Goal: Task Accomplishment & Management: Use online tool/utility

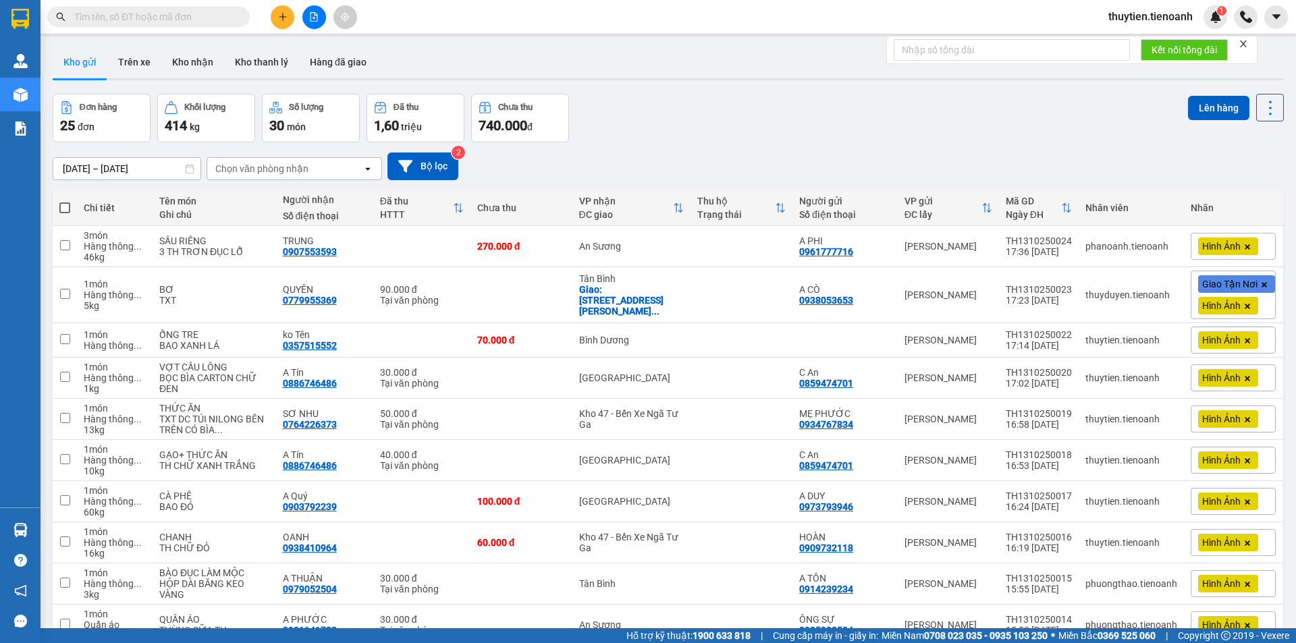
click at [68, 210] on span at bounding box center [64, 207] width 11 height 11
click at [65, 201] on input "checkbox" at bounding box center [65, 201] width 0 height 0
checkbox input "true"
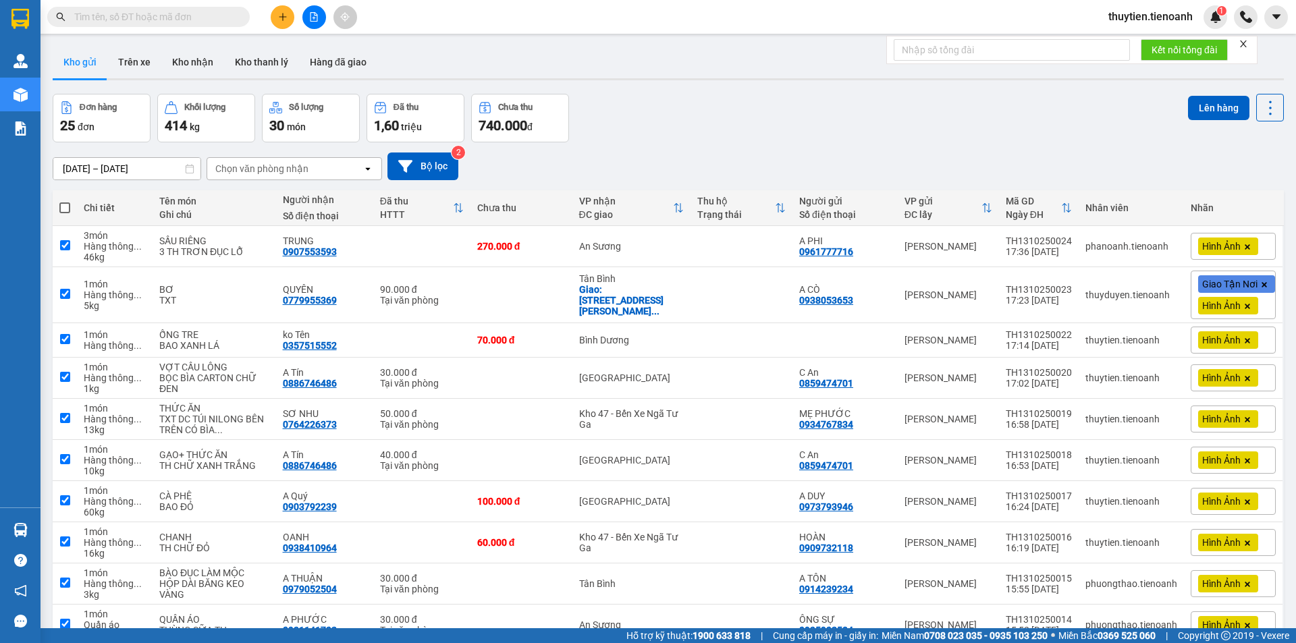
checkbox input "true"
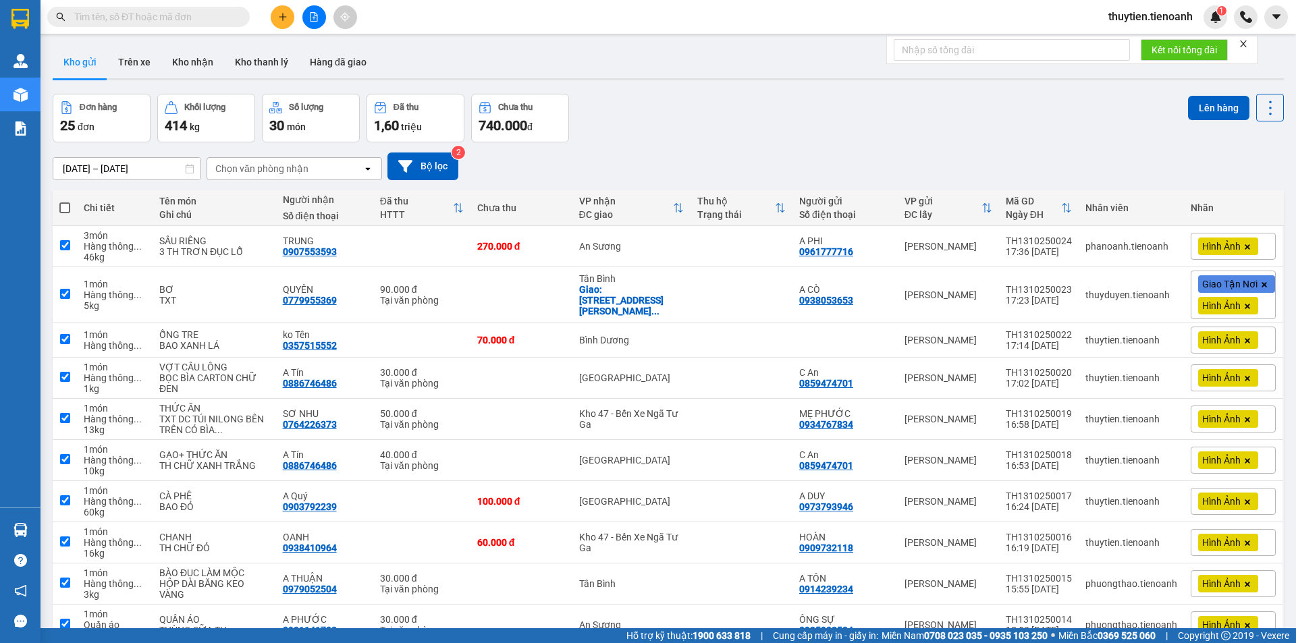
checkbox input "true"
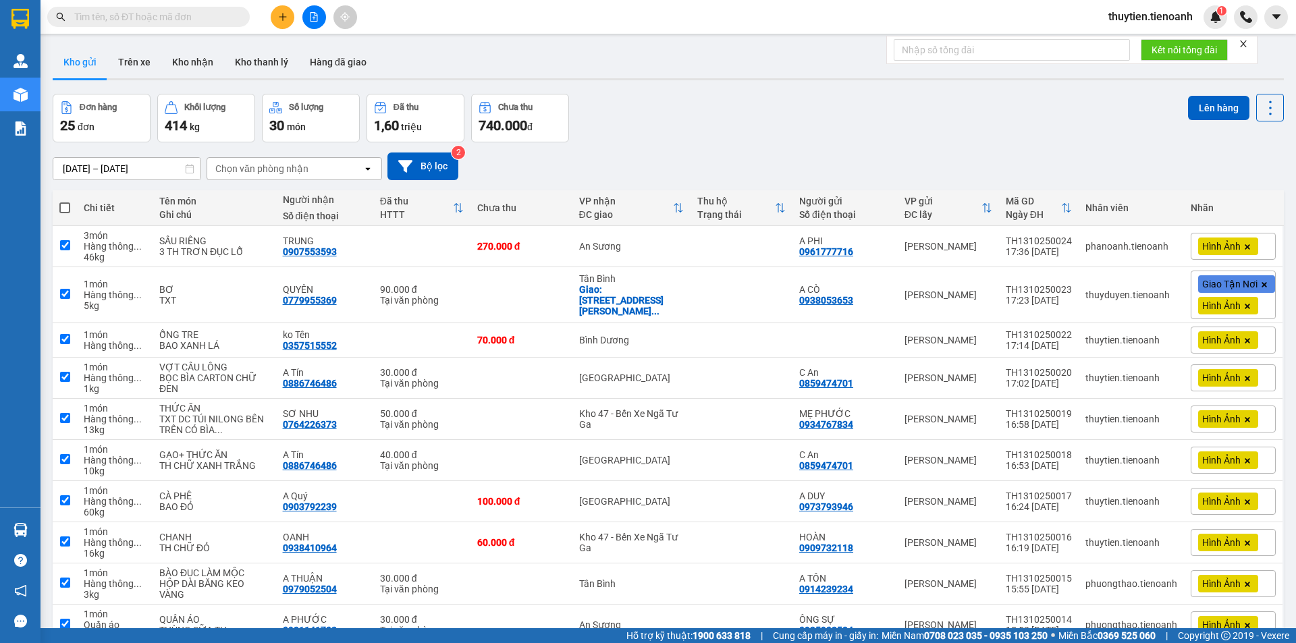
checkbox input "true"
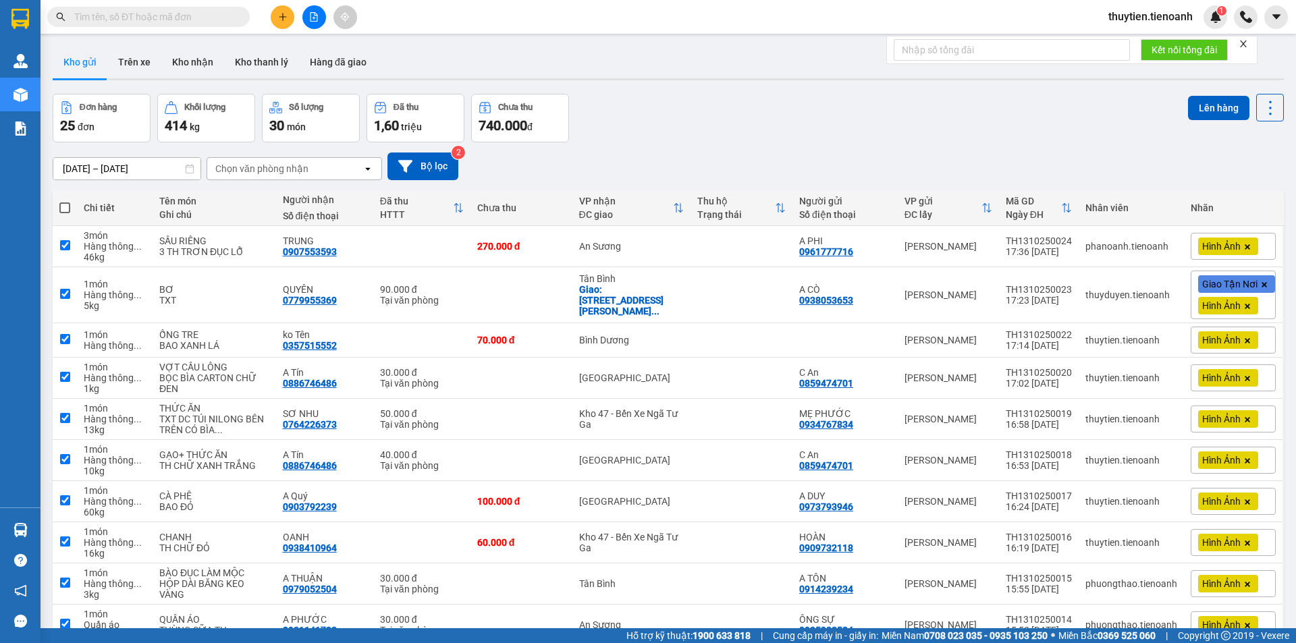
checkbox input "true"
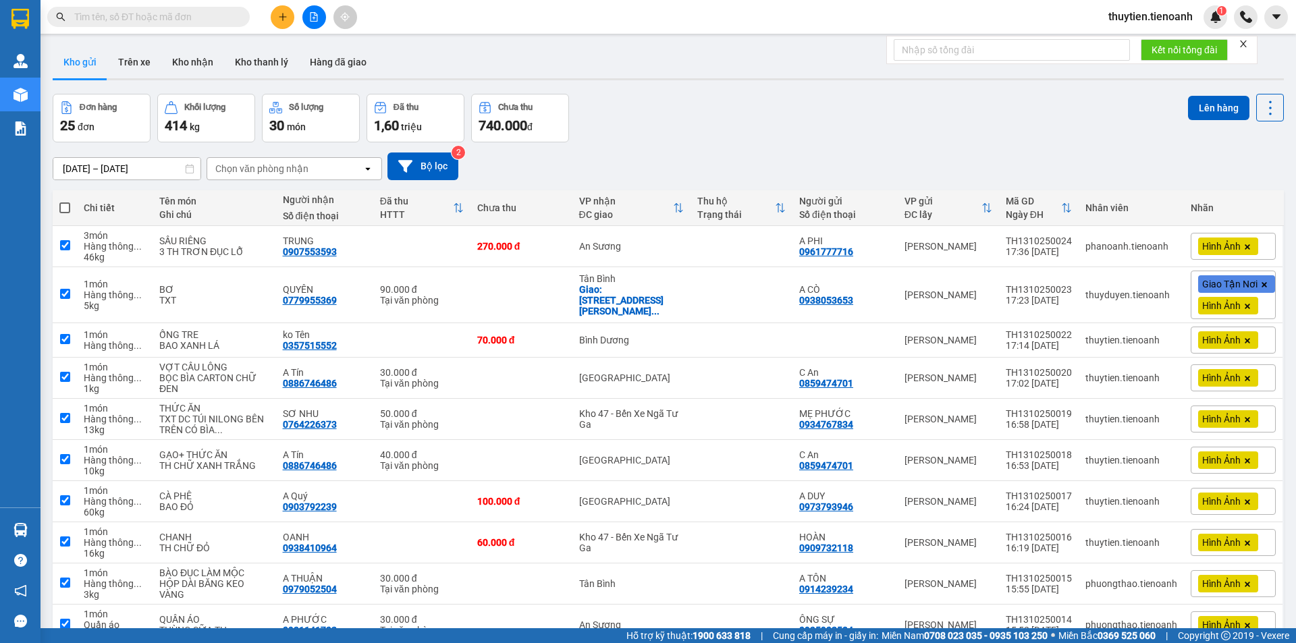
checkbox input "true"
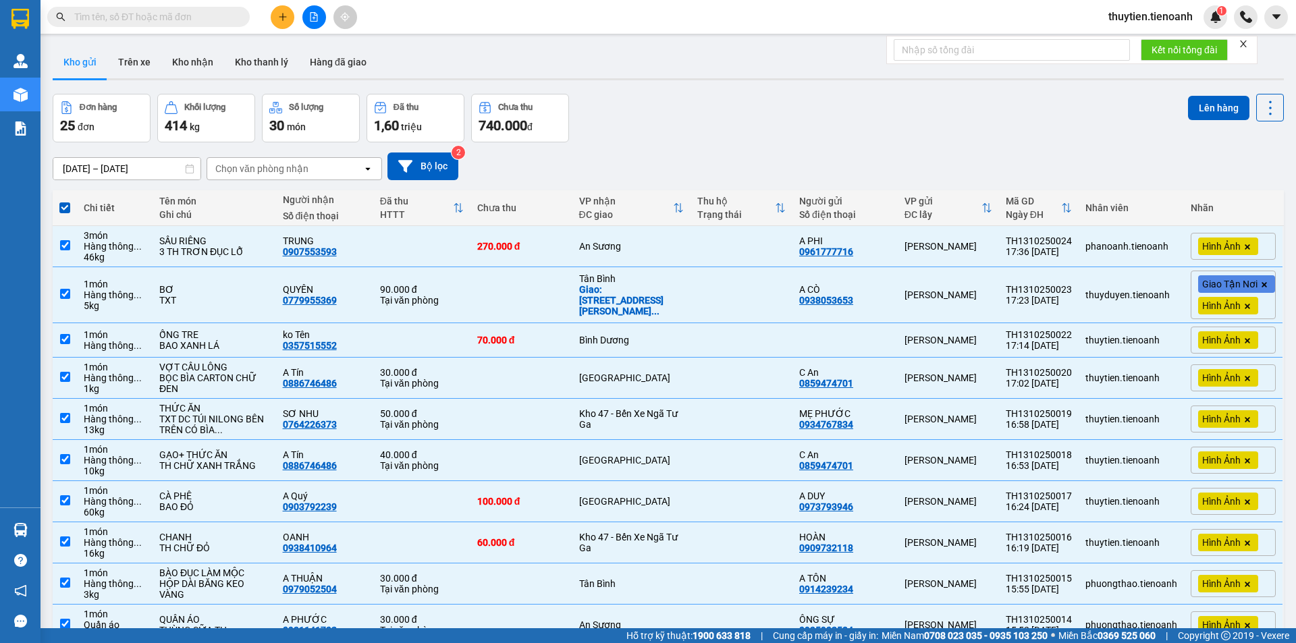
click at [628, 140] on div "Đơn hàng 25 đơn Khối lượng 414 kg Số lượng 30 món Đã thu 1,60 triệu Chưa thu 74…" at bounding box center [668, 118] width 1231 height 49
click at [66, 212] on span at bounding box center [64, 207] width 11 height 11
click at [65, 201] on input "checkbox" at bounding box center [65, 201] width 0 height 0
checkbox input "false"
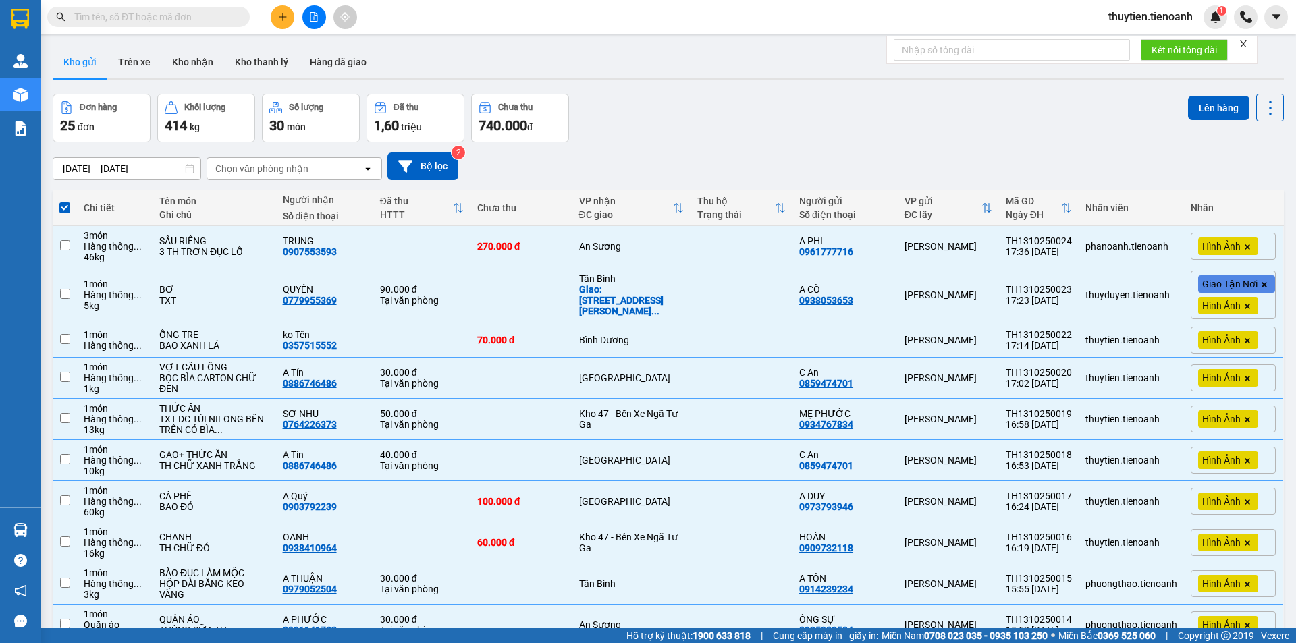
checkbox input "false"
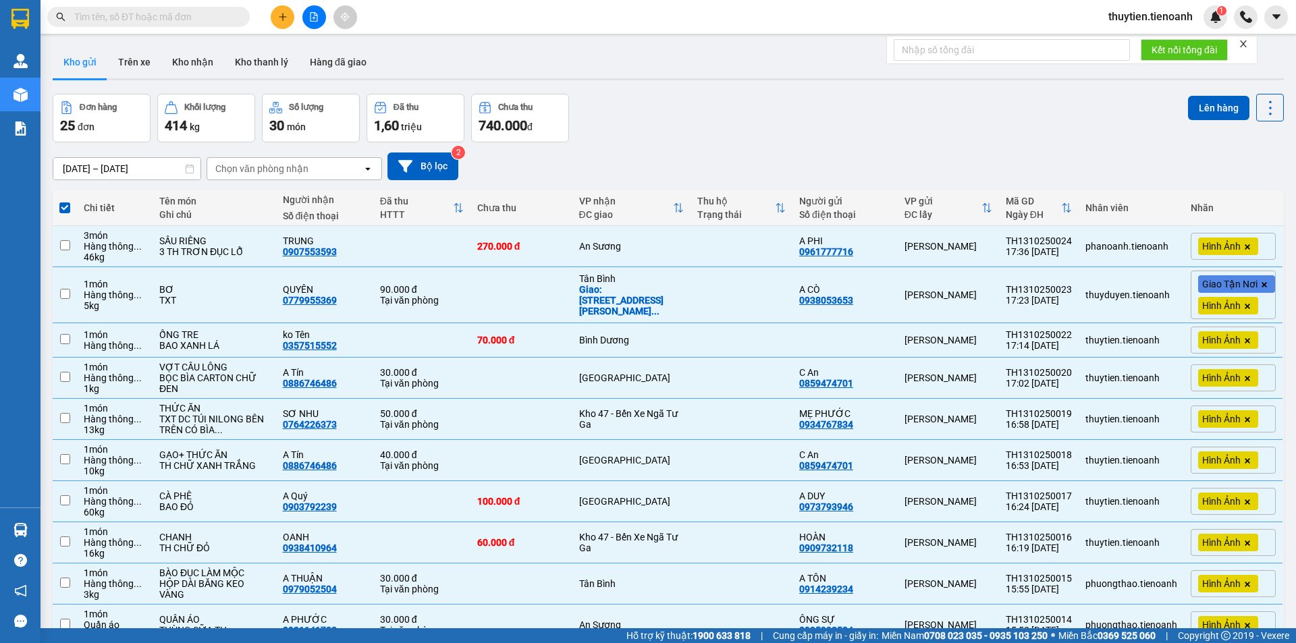
checkbox input "false"
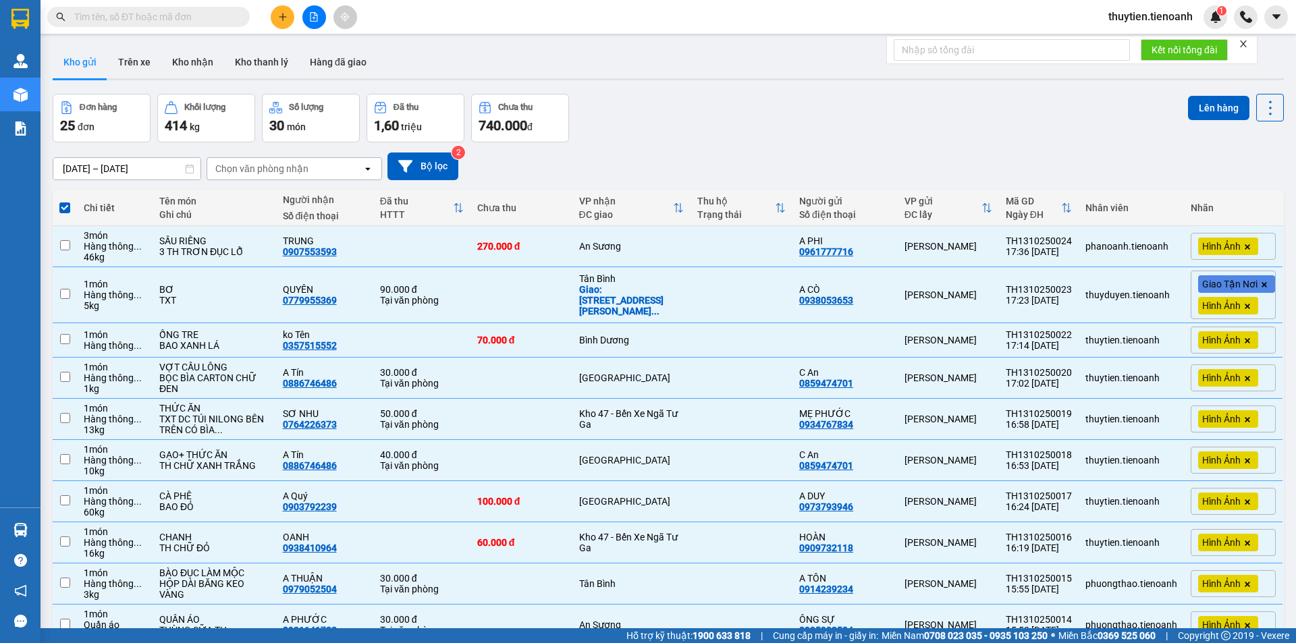
checkbox input "false"
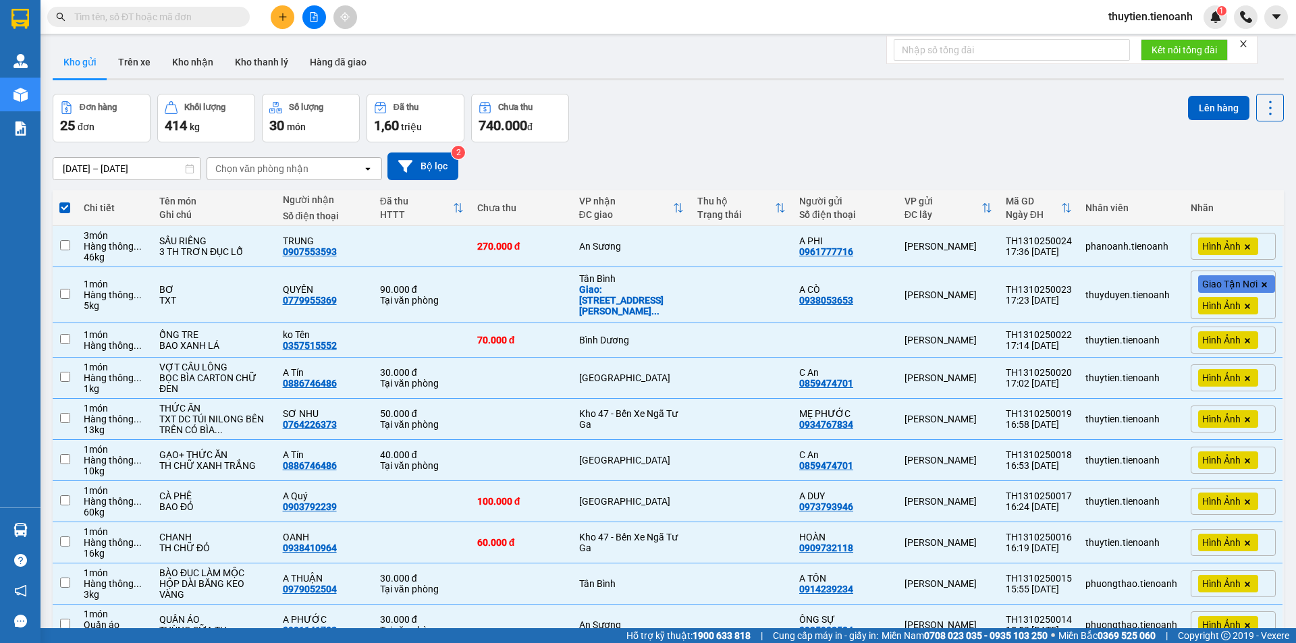
checkbox input "false"
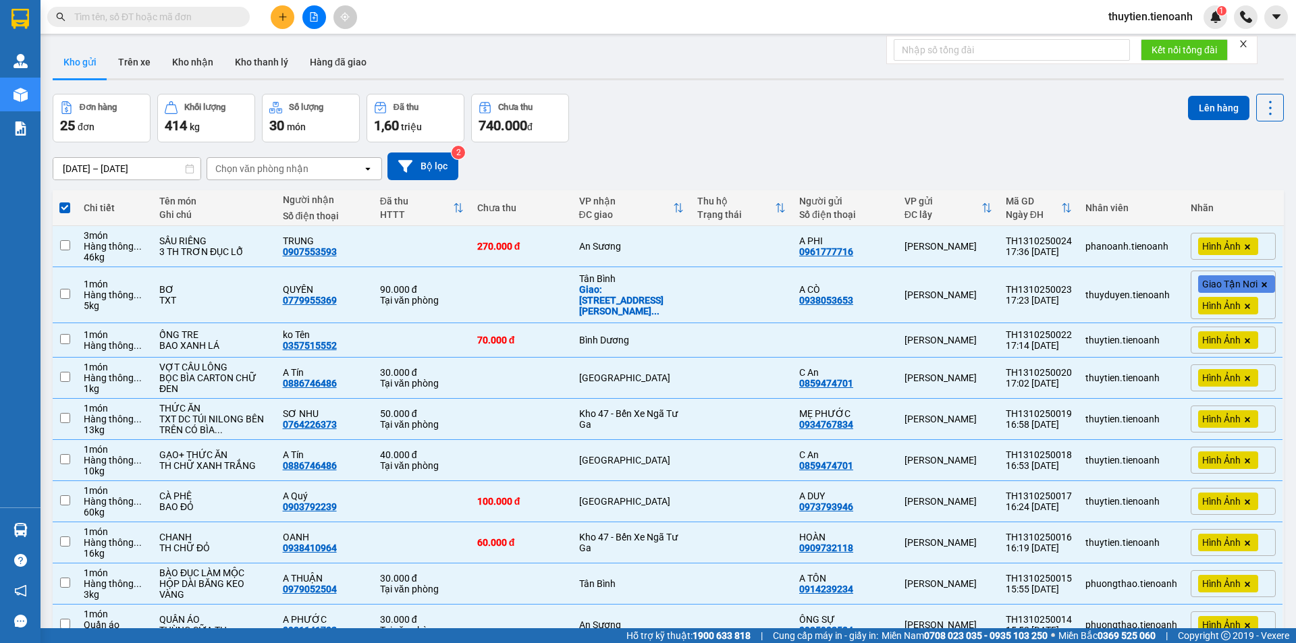
checkbox input "false"
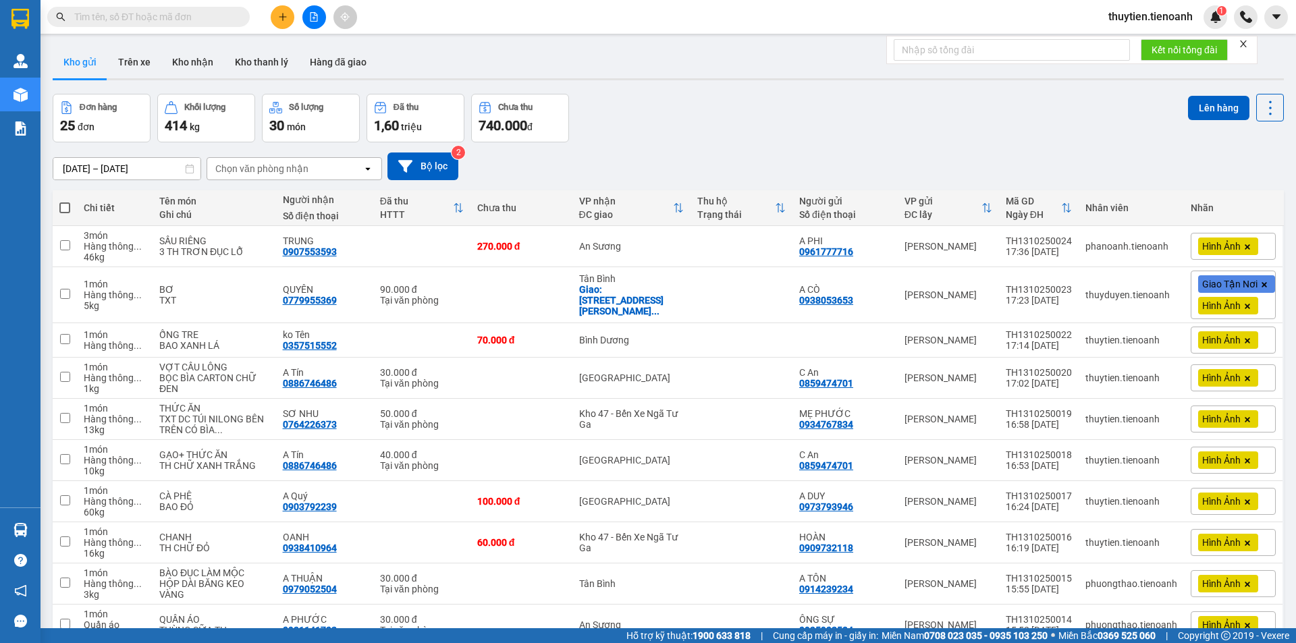
click at [582, 129] on div "Đơn hàng 25 đơn Khối lượng 414 kg Số lượng 30 món Đã thu 1,60 triệu Chưa thu 74…" at bounding box center [668, 118] width 1231 height 49
click at [64, 209] on span at bounding box center [64, 207] width 11 height 11
click at [65, 201] on input "checkbox" at bounding box center [65, 201] width 0 height 0
checkbox input "true"
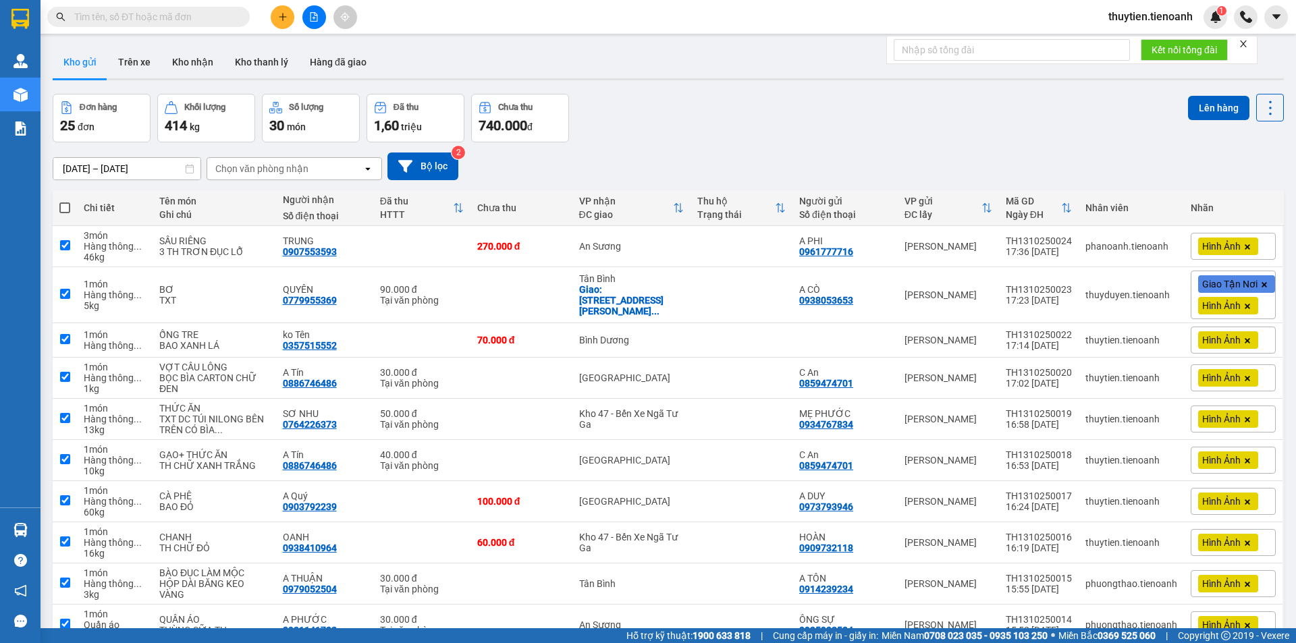
checkbox input "true"
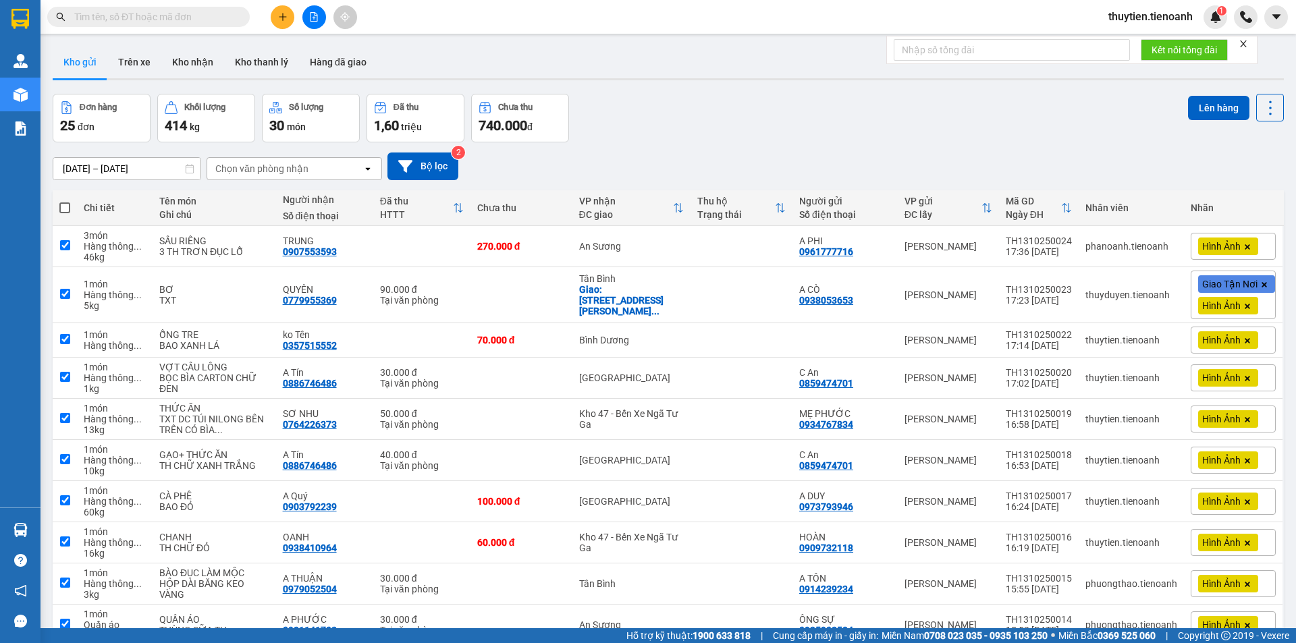
checkbox input "true"
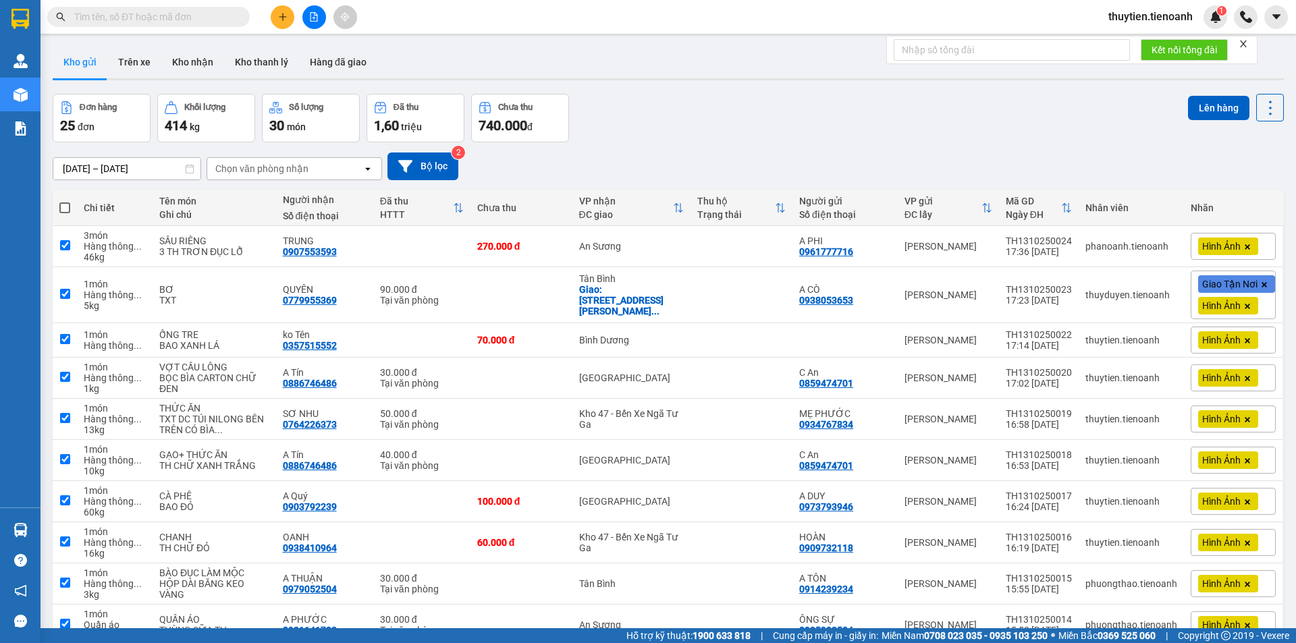
checkbox input "true"
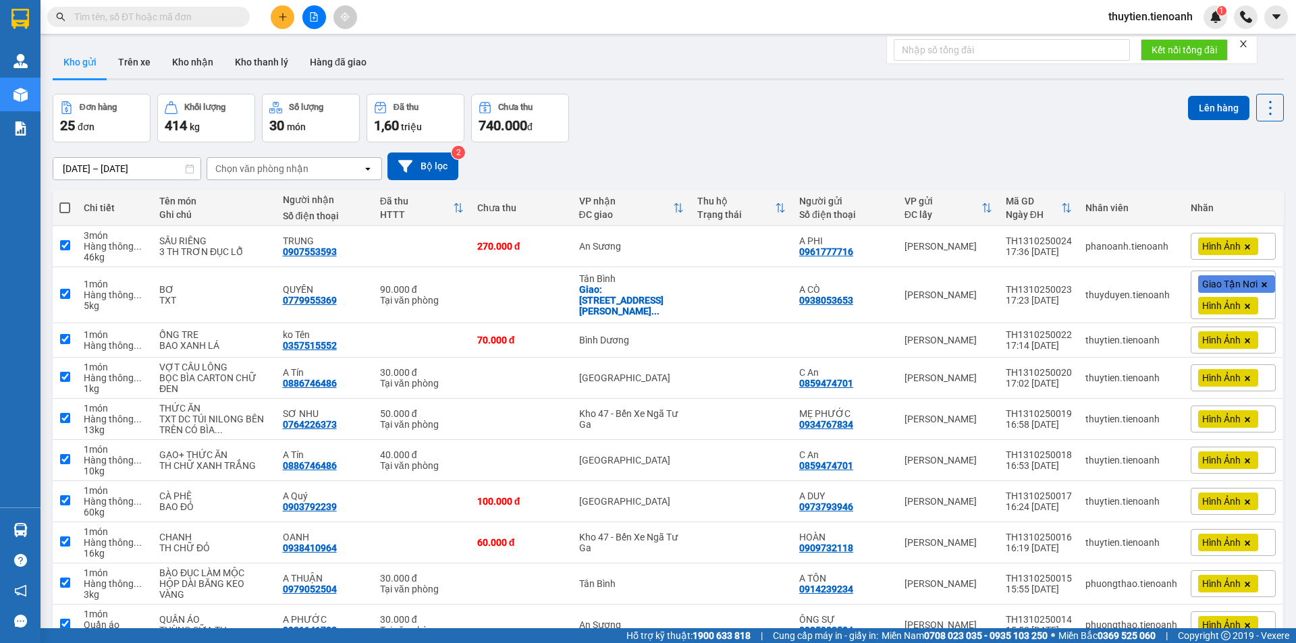
checkbox input "true"
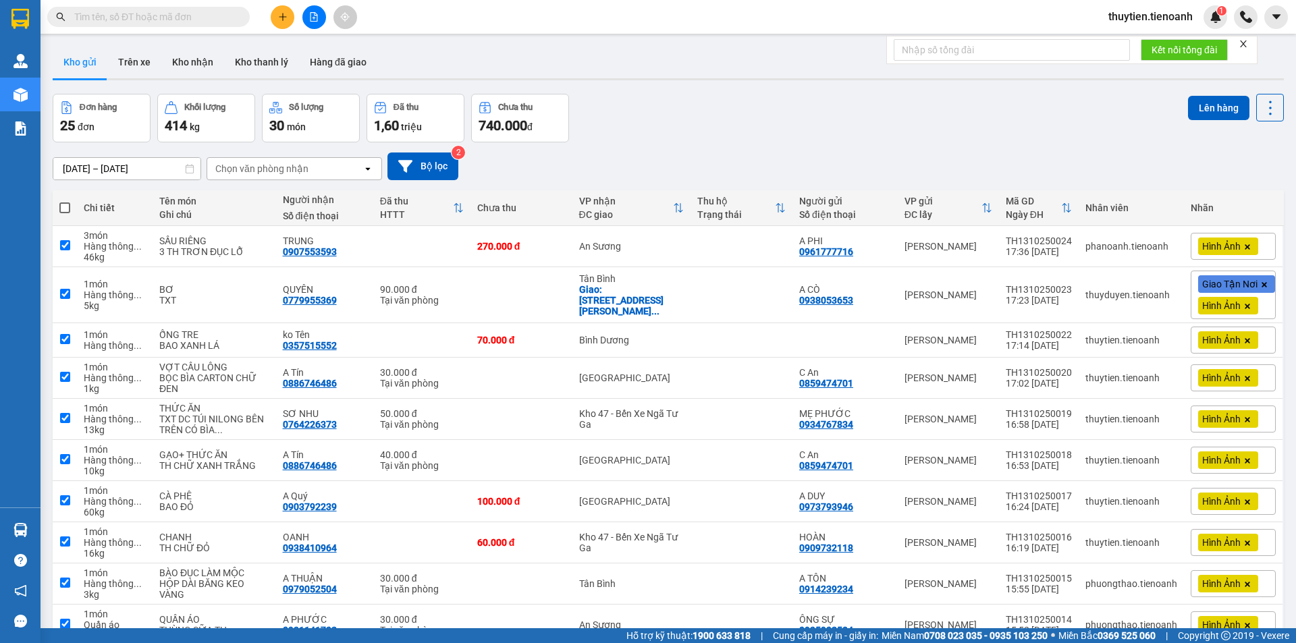
checkbox input "true"
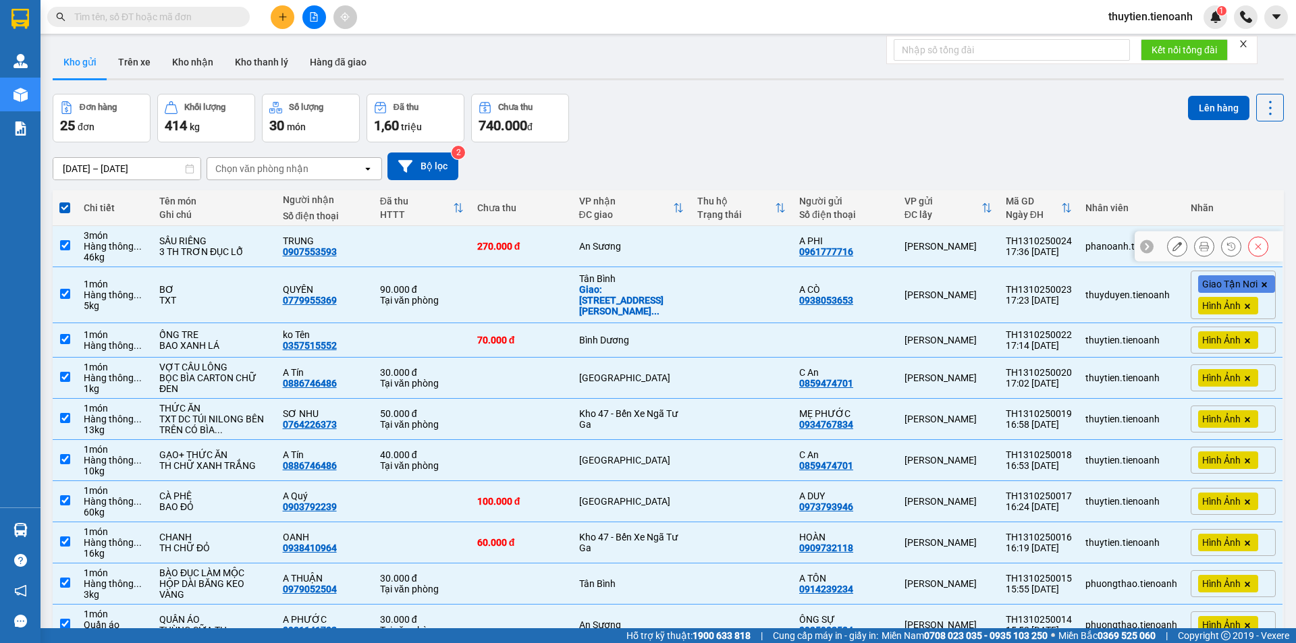
click at [591, 256] on td "An Sương" at bounding box center [631, 246] width 119 height 41
checkbox input "false"
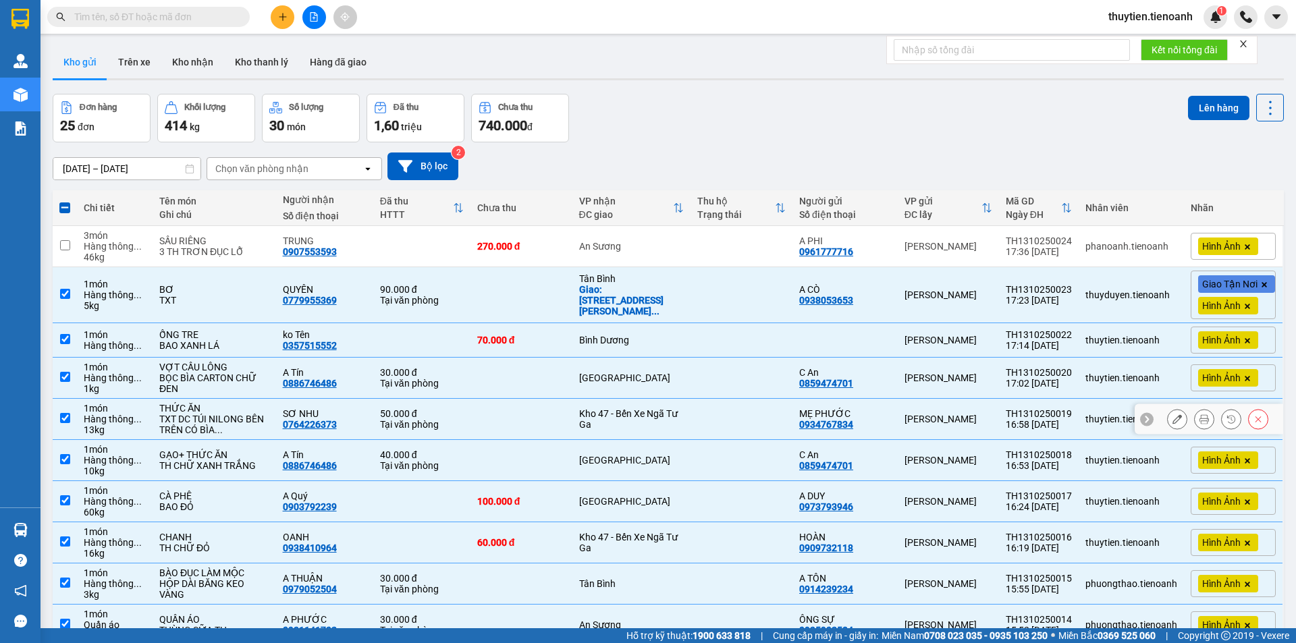
click at [595, 417] on div "Kho 47 - Bến Xe Ngã Tư Ga" at bounding box center [631, 419] width 105 height 22
checkbox input "false"
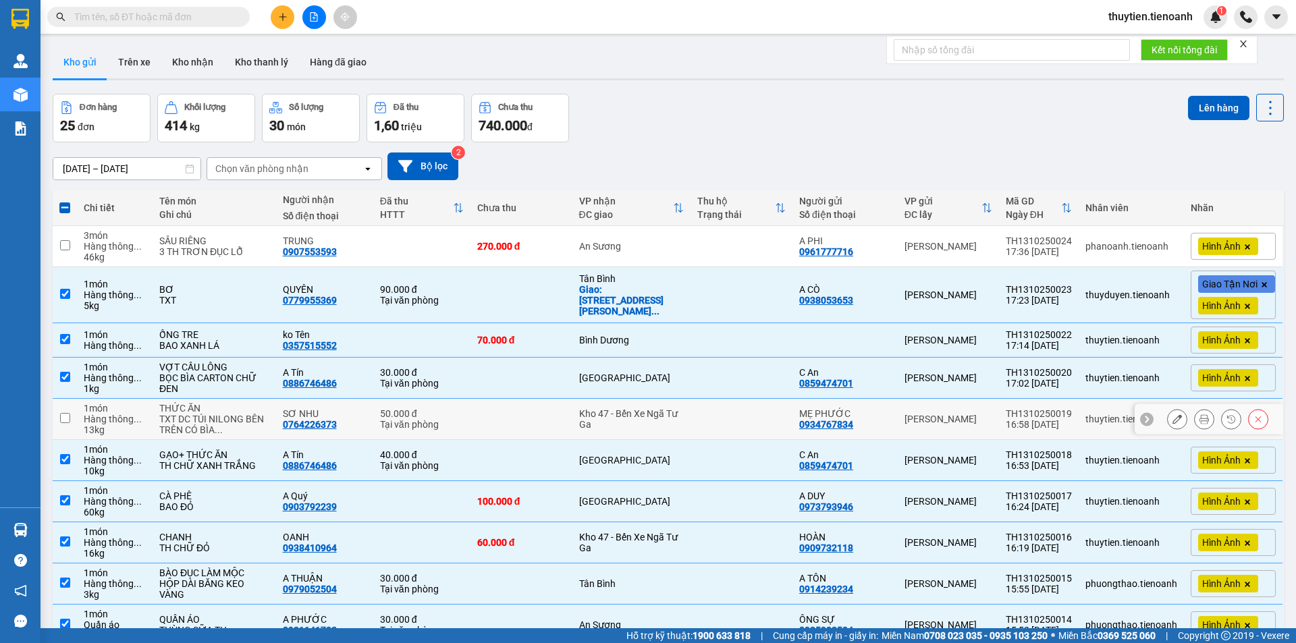
scroll to position [135, 0]
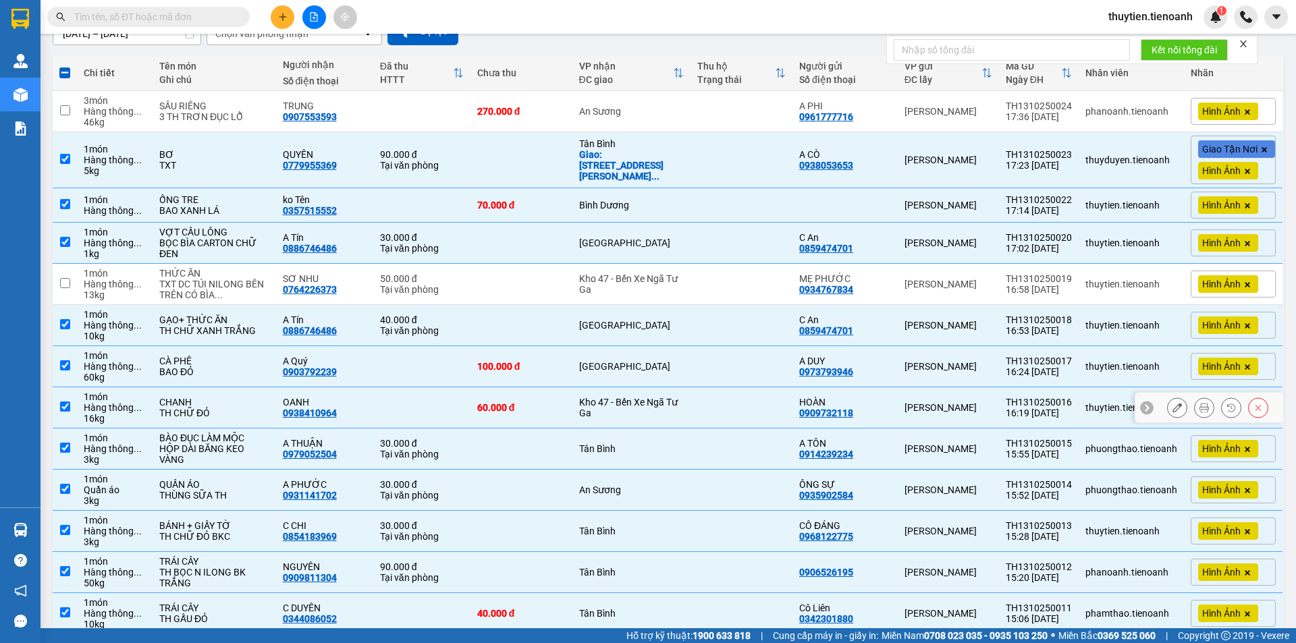
click at [595, 418] on div "Kho 47 - Bến Xe Ngã Tư Ga" at bounding box center [631, 408] width 105 height 22
checkbox input "false"
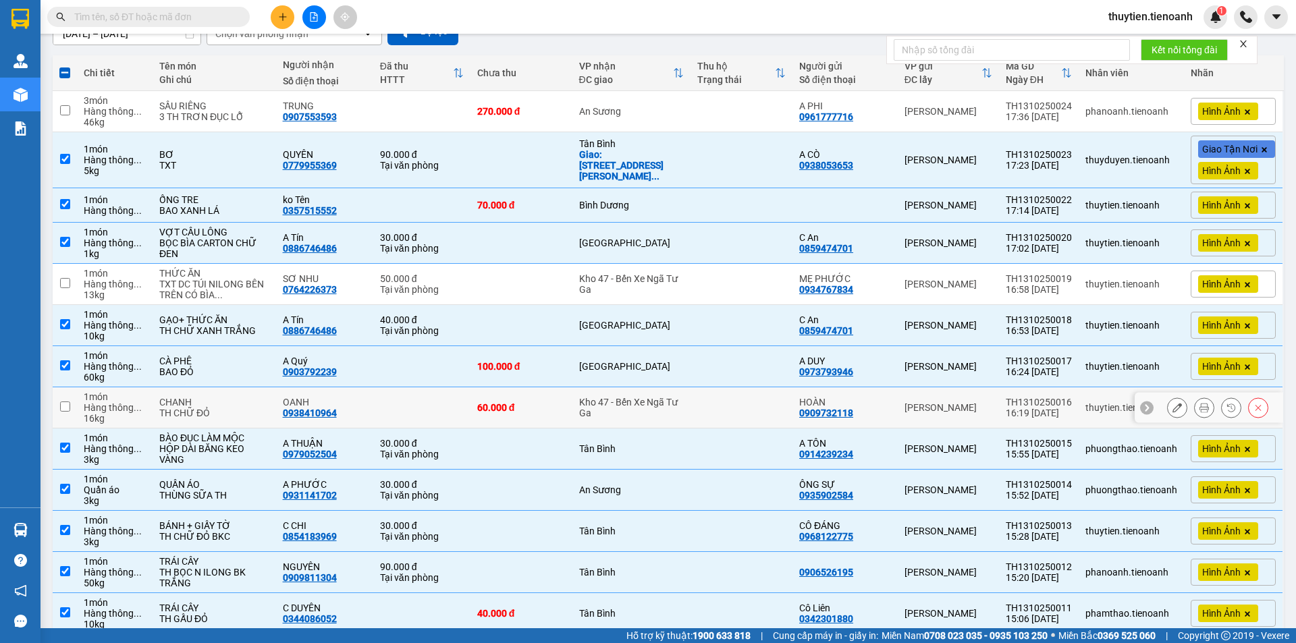
scroll to position [202, 0]
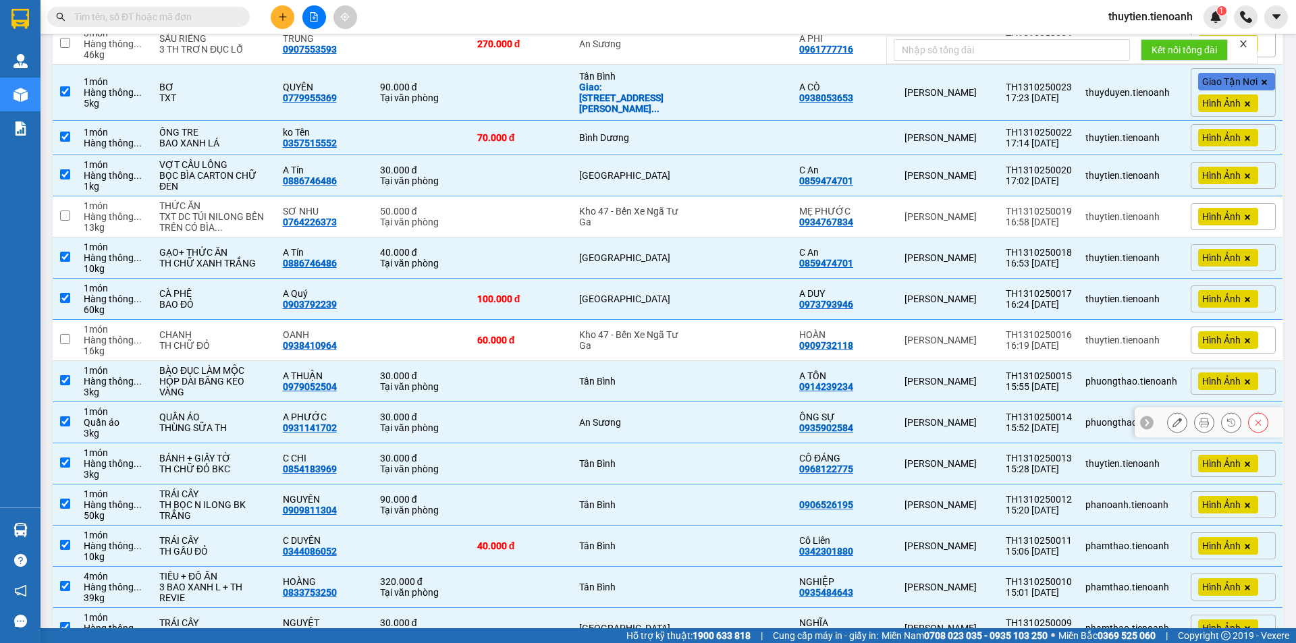
click at [595, 443] on td "An Sương" at bounding box center [631, 422] width 119 height 41
checkbox input "false"
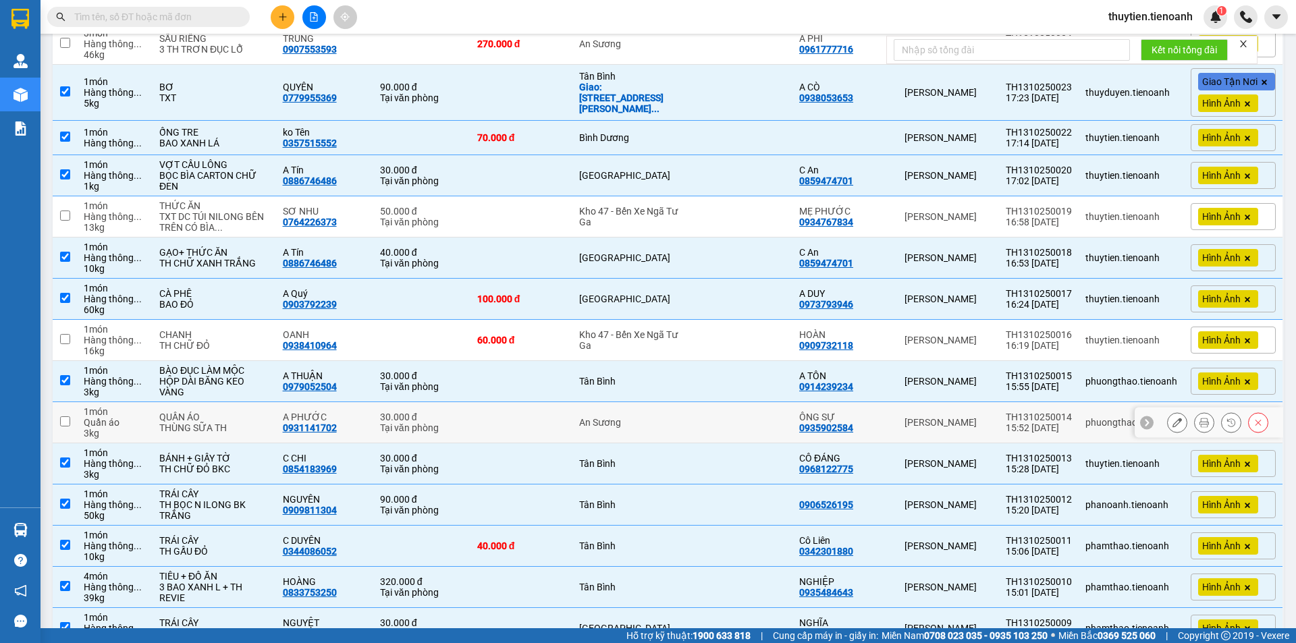
scroll to position [405, 0]
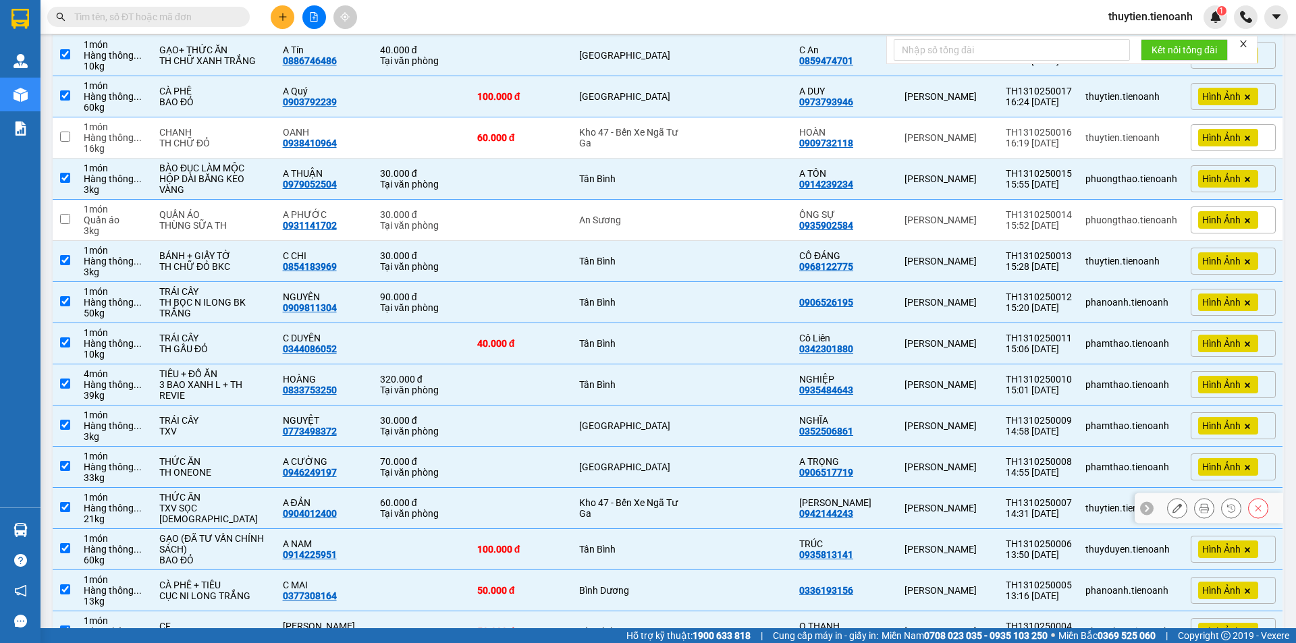
click at [595, 519] on div "Kho 47 - Bến Xe Ngã Tư Ga" at bounding box center [631, 508] width 105 height 22
checkbox input "false"
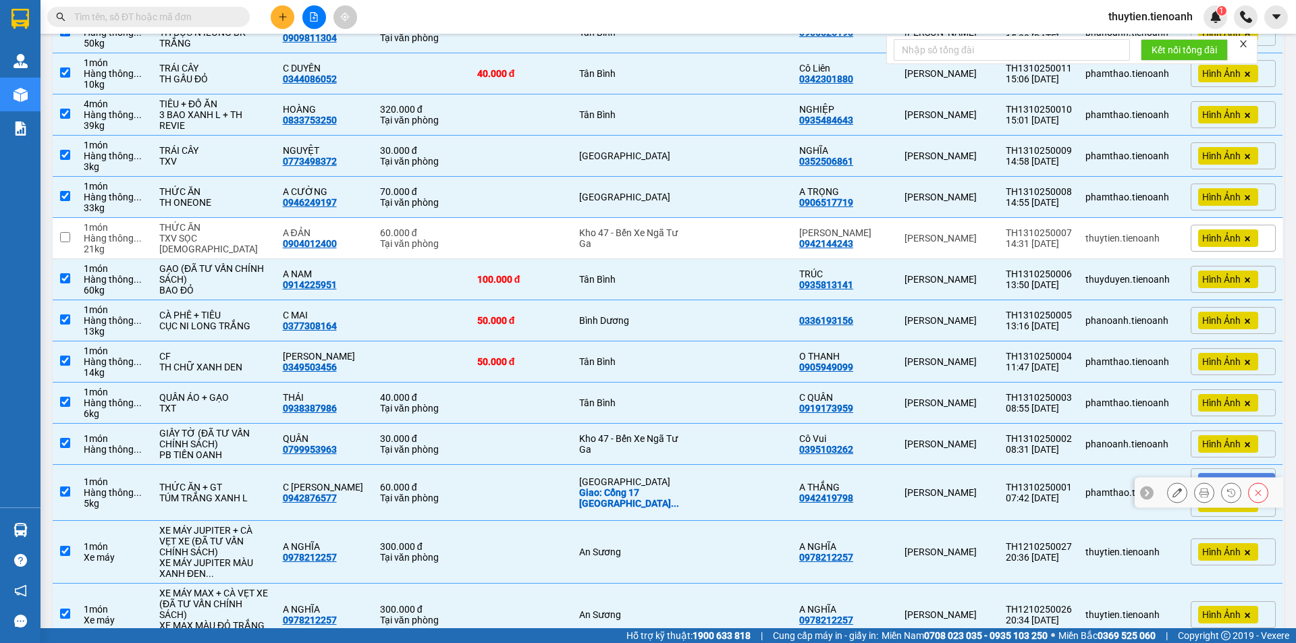
scroll to position [770, 0]
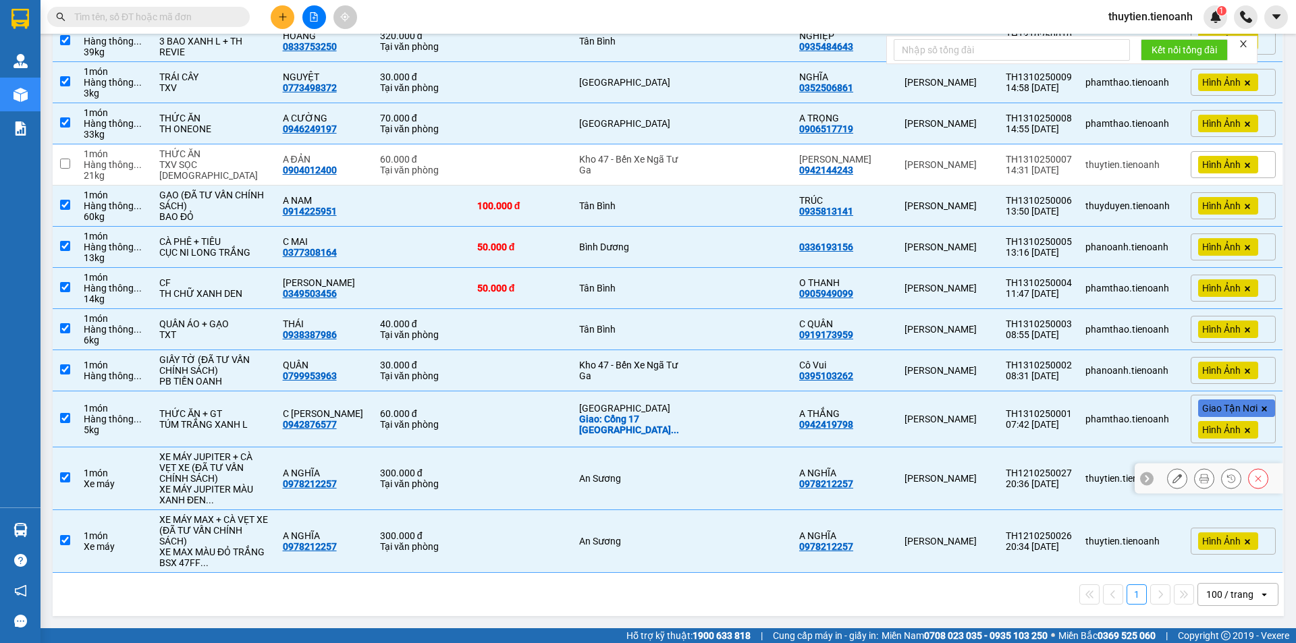
click at [599, 479] on div "An Sương" at bounding box center [631, 478] width 105 height 11
checkbox input "false"
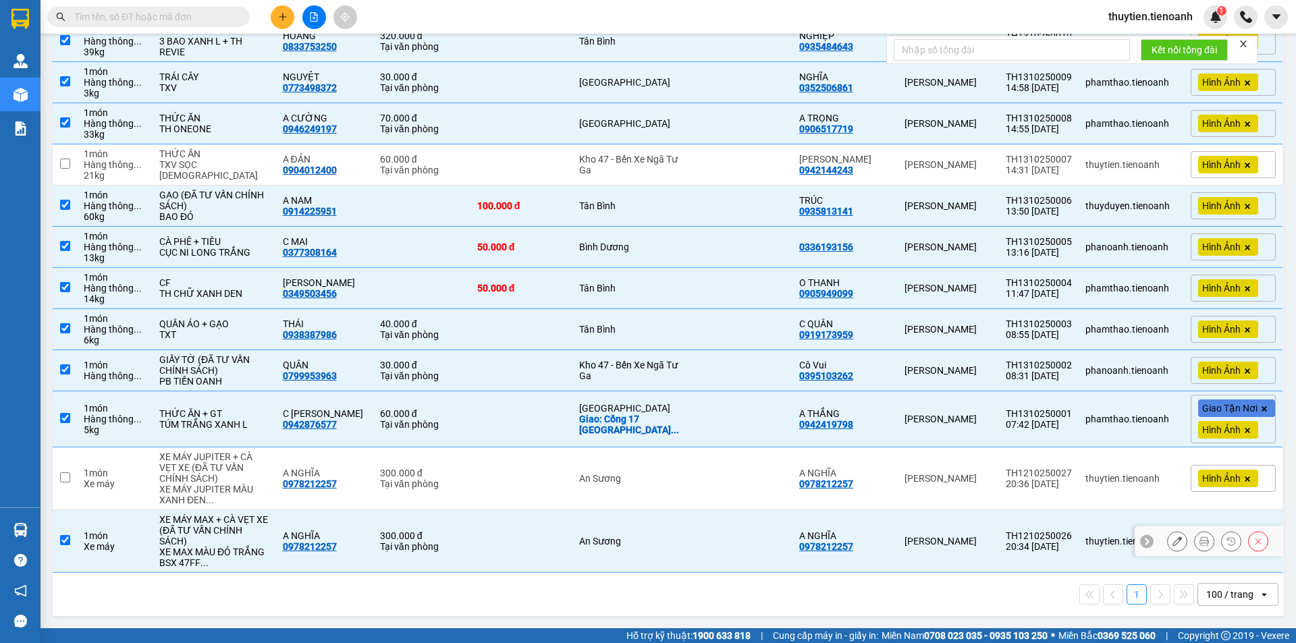
click at [599, 537] on div "An Sương" at bounding box center [631, 541] width 105 height 11
checkbox input "false"
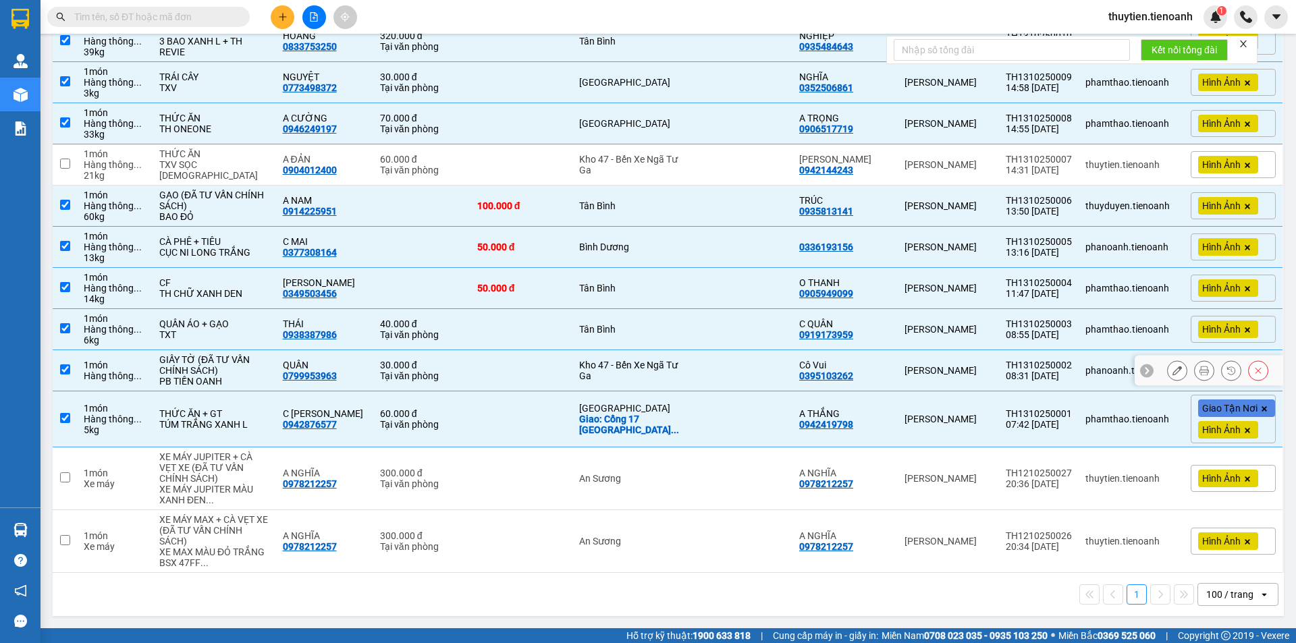
click at [601, 377] on div "Kho 47 - Bến Xe Ngã Tư Ga" at bounding box center [631, 371] width 105 height 22
checkbox input "false"
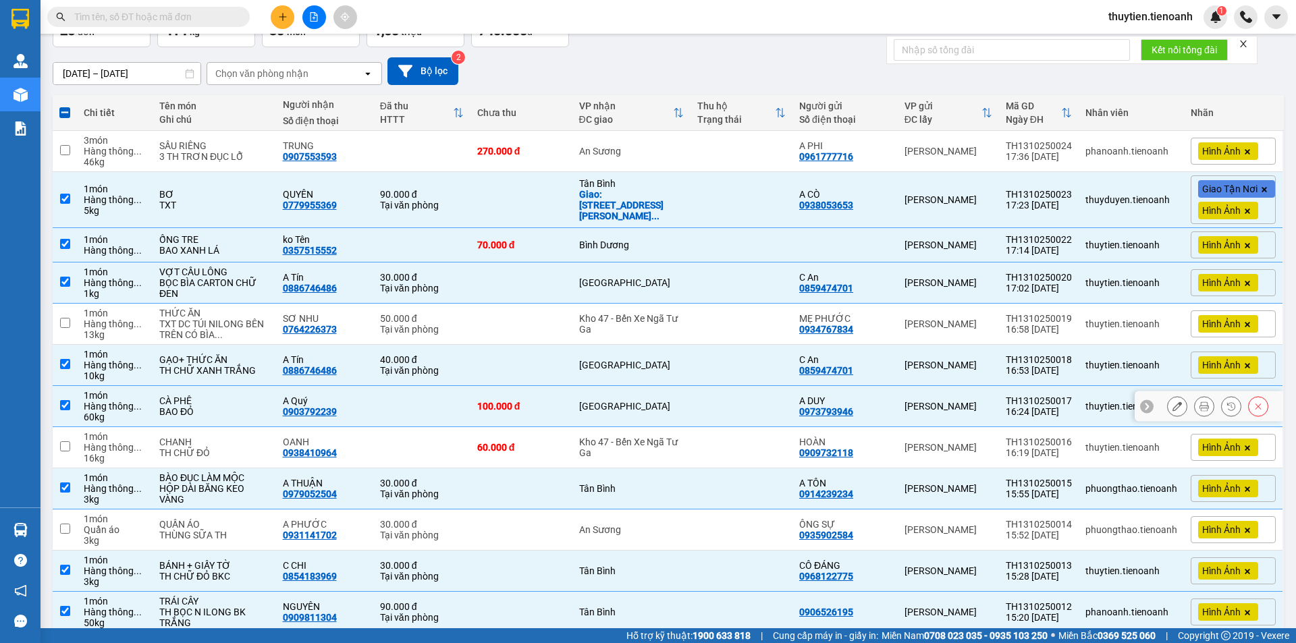
scroll to position [28, 0]
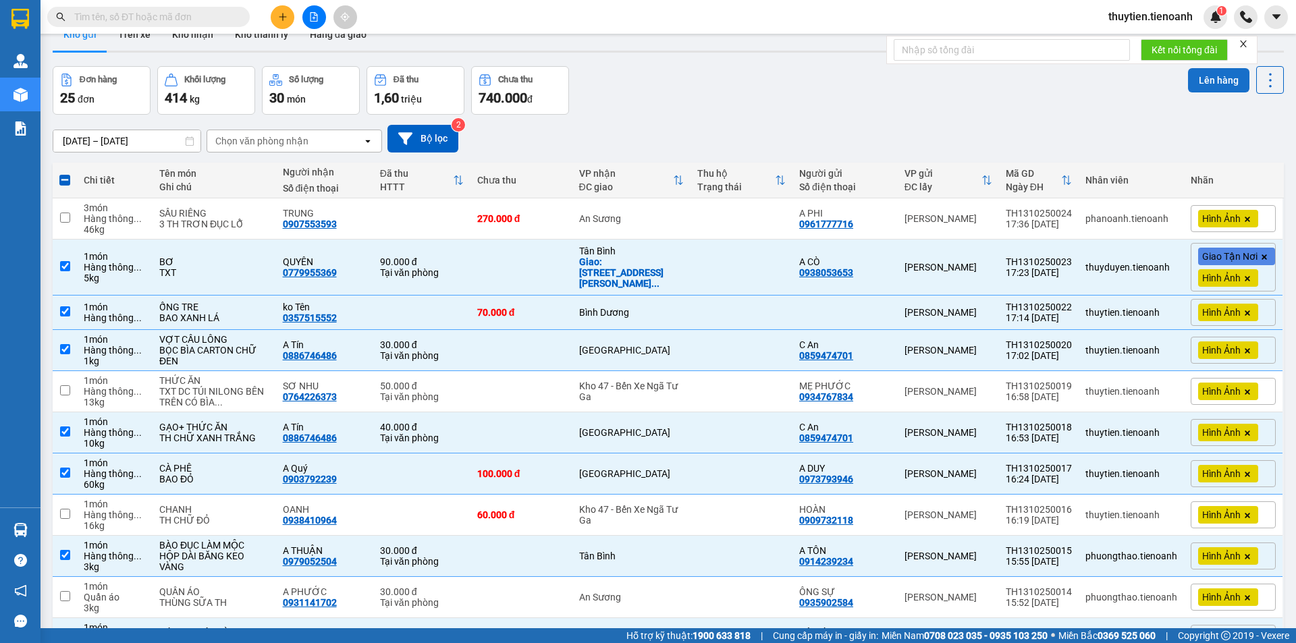
click at [1195, 84] on button "Lên hàng" at bounding box center [1218, 80] width 61 height 24
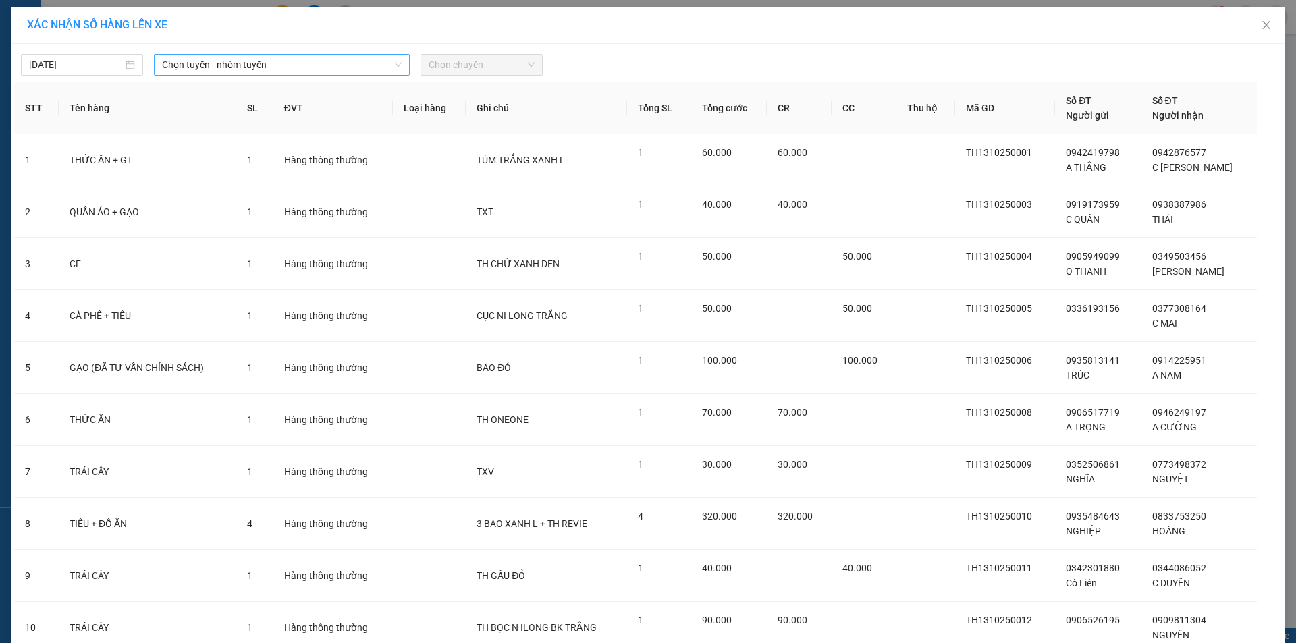
click at [276, 69] on span "Chọn tuyến - nhóm tuyến" at bounding box center [282, 65] width 240 height 20
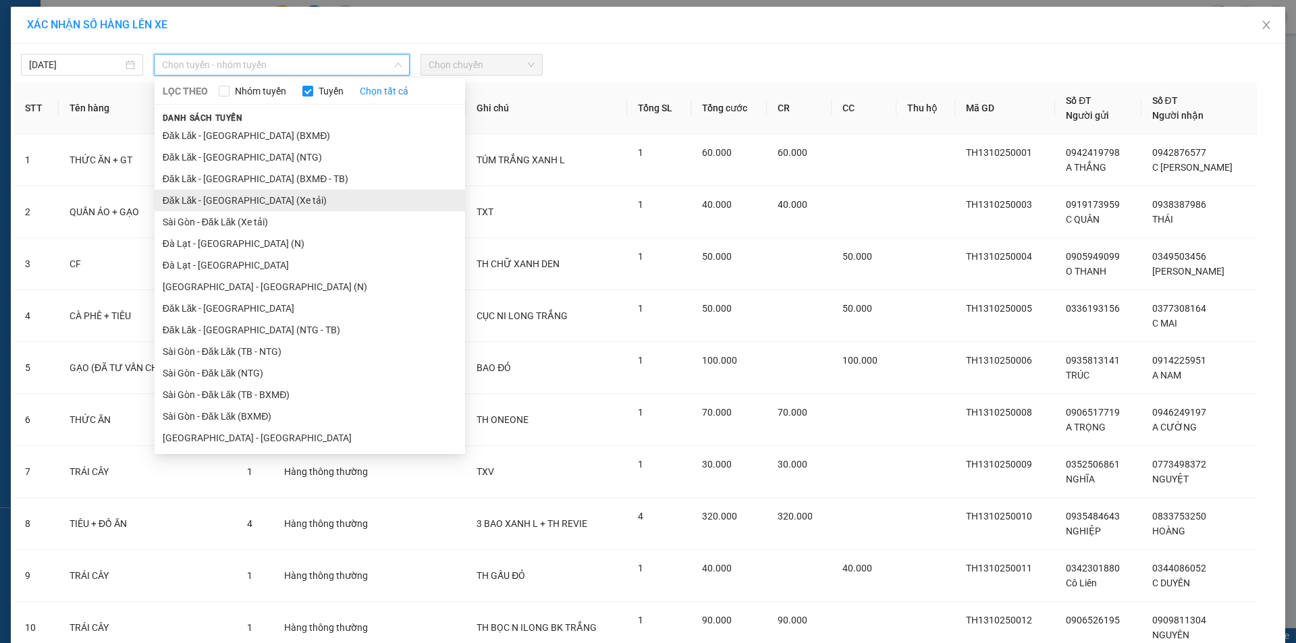
click at [211, 202] on li "Đăk Lăk - Sài Gòn (Xe tải)" at bounding box center [310, 201] width 310 height 22
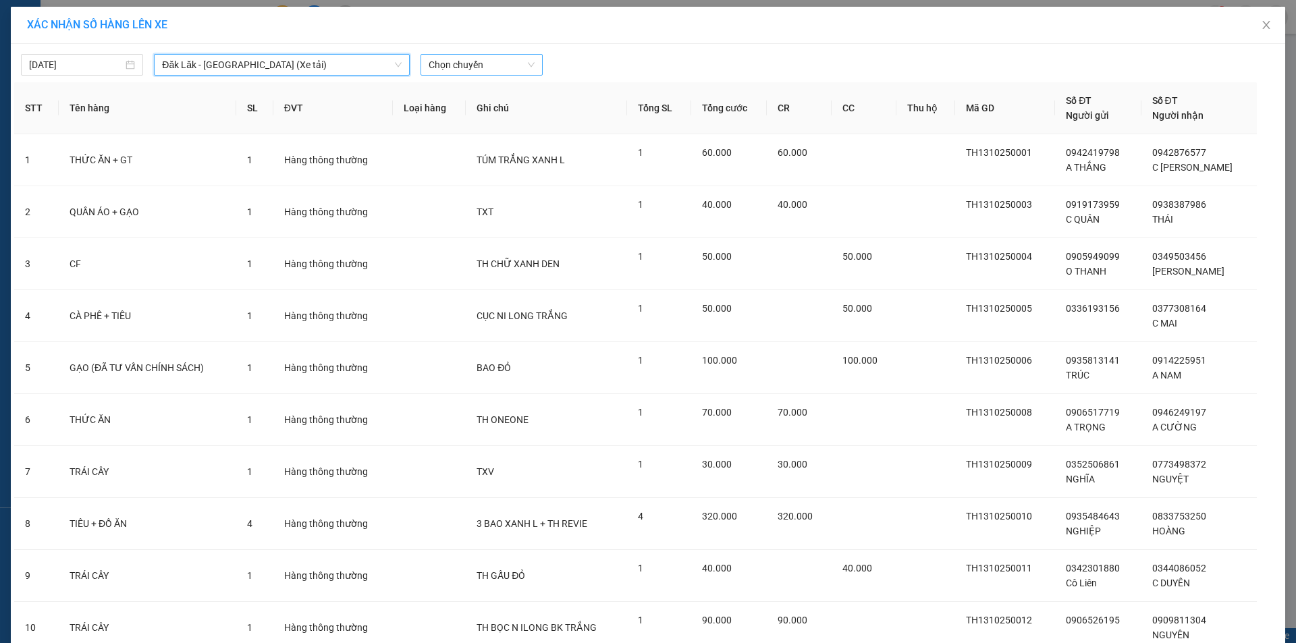
click at [472, 58] on span "Chọn chuyến" at bounding box center [482, 65] width 106 height 20
click at [466, 109] on div "21:00" at bounding box center [476, 113] width 105 height 15
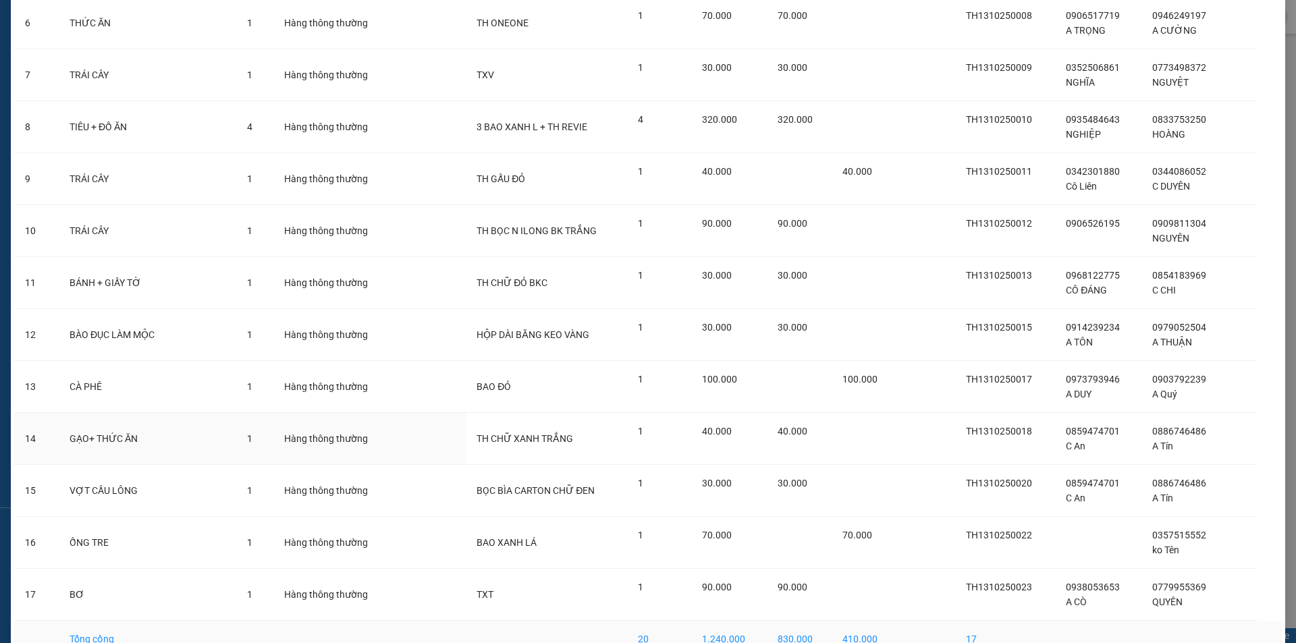
scroll to position [481, 0]
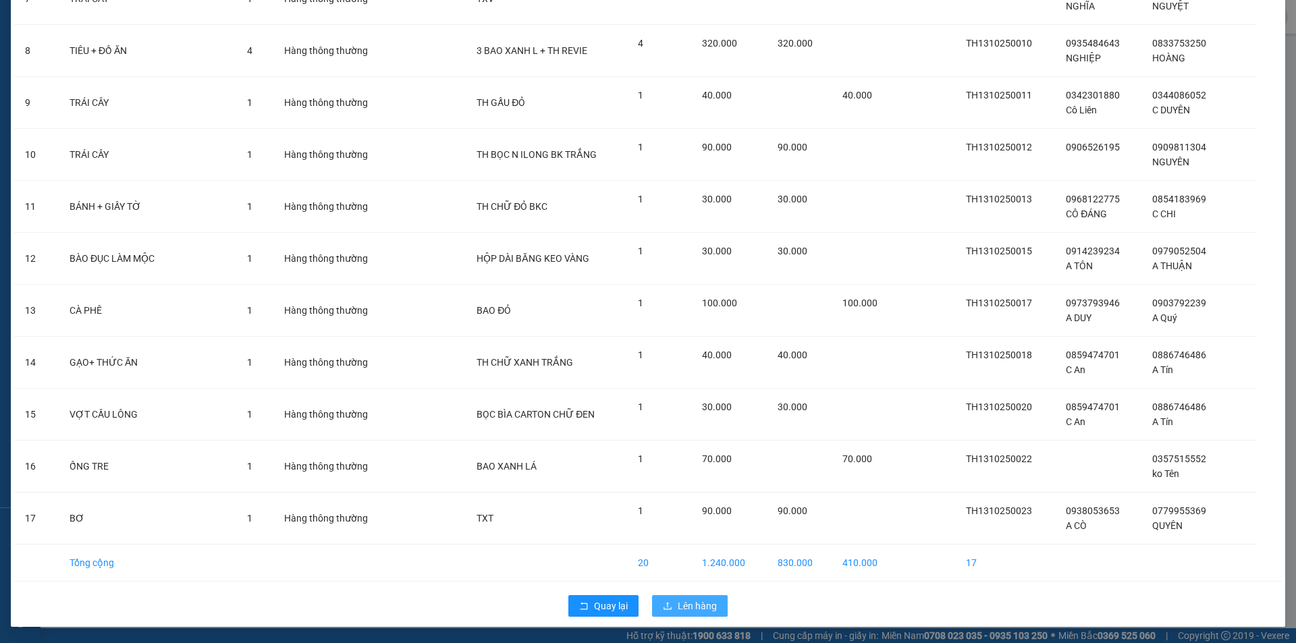
click at [681, 605] on span "Lên hàng" at bounding box center [697, 606] width 39 height 15
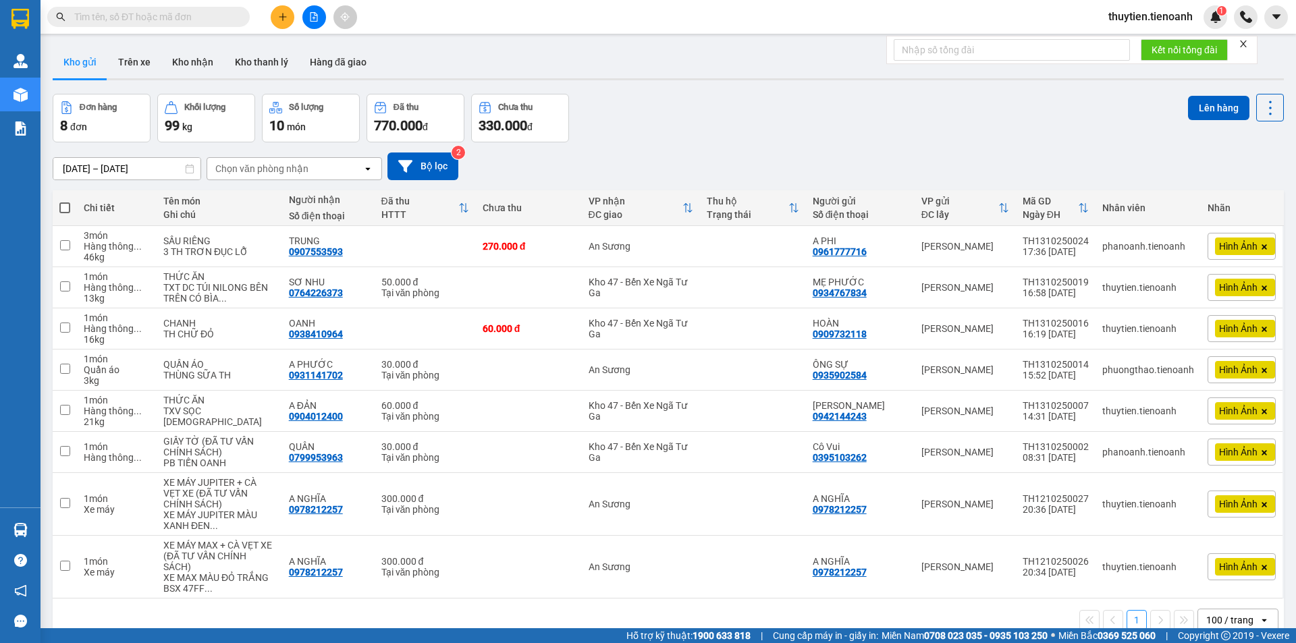
click at [140, 22] on input "text" at bounding box center [153, 16] width 159 height 15
paste input "0357924235"
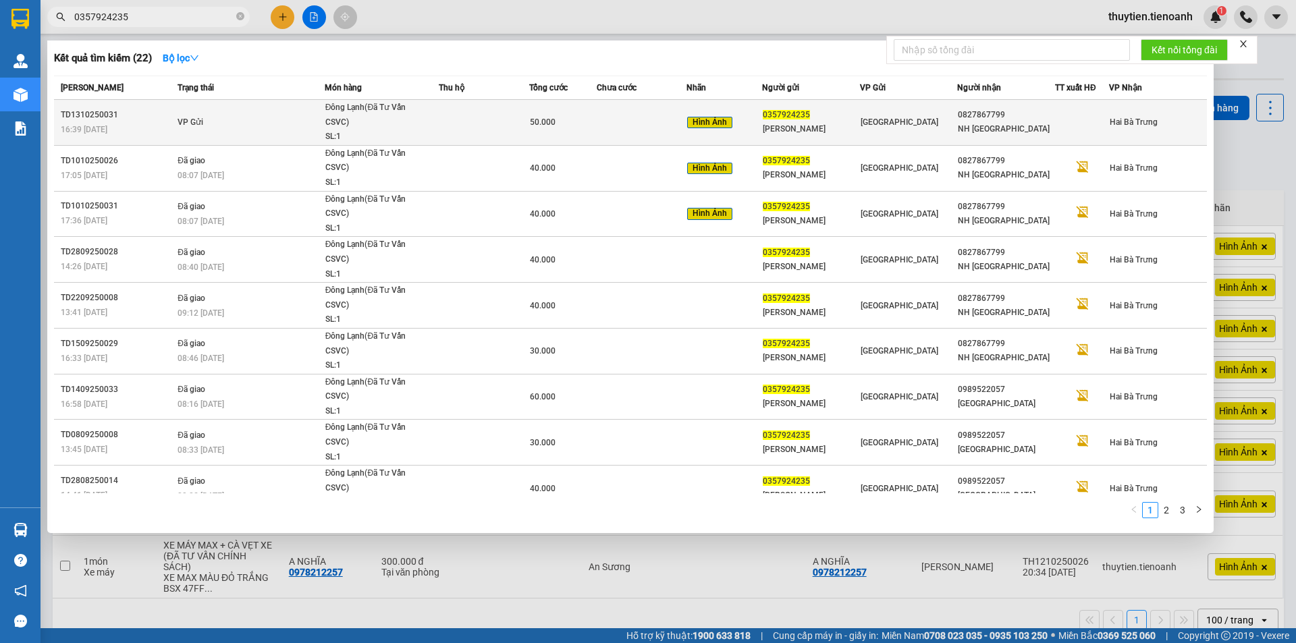
type input "0357924235"
click at [687, 121] on span "Hình Ảnh" at bounding box center [709, 123] width 45 height 12
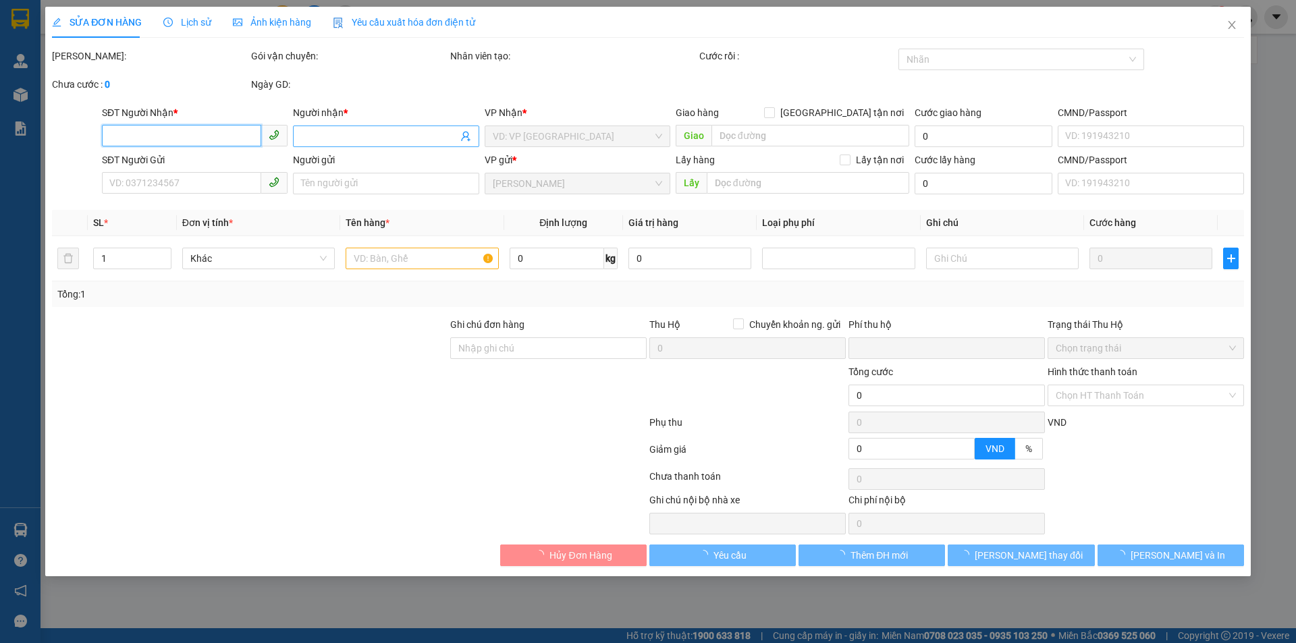
type input "0827867799"
type input "NH TÂY BẮC"
type input "0357924235"
type input "C Hương"
type input "0"
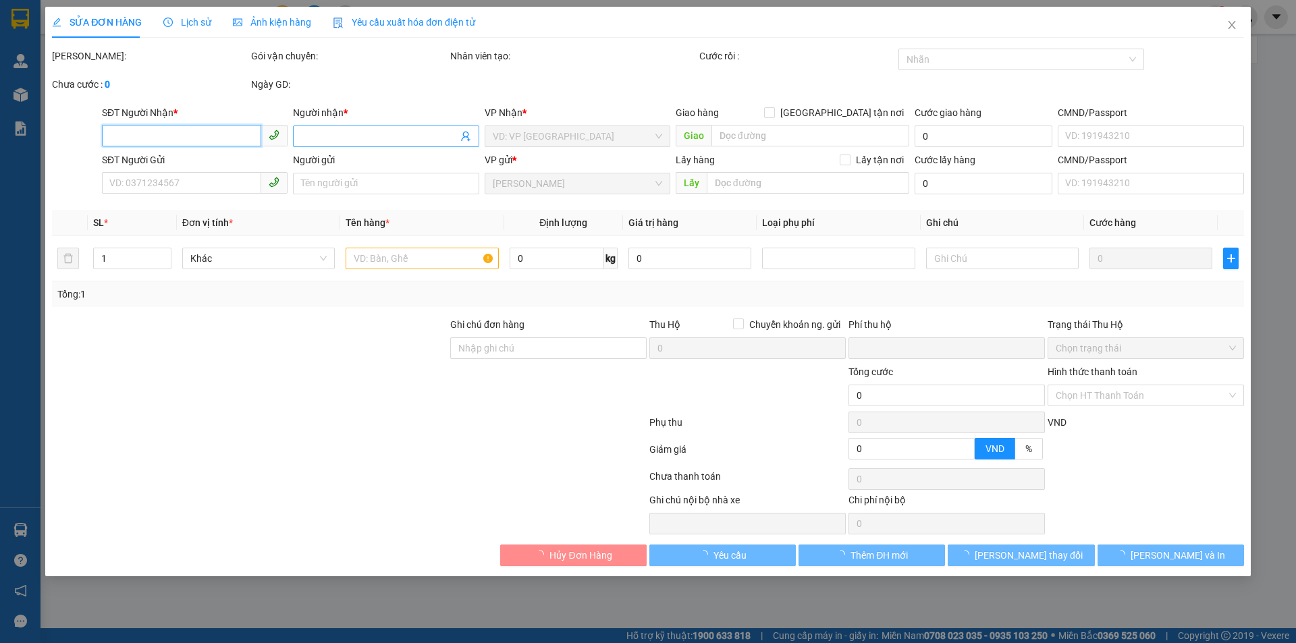
type input "50.000"
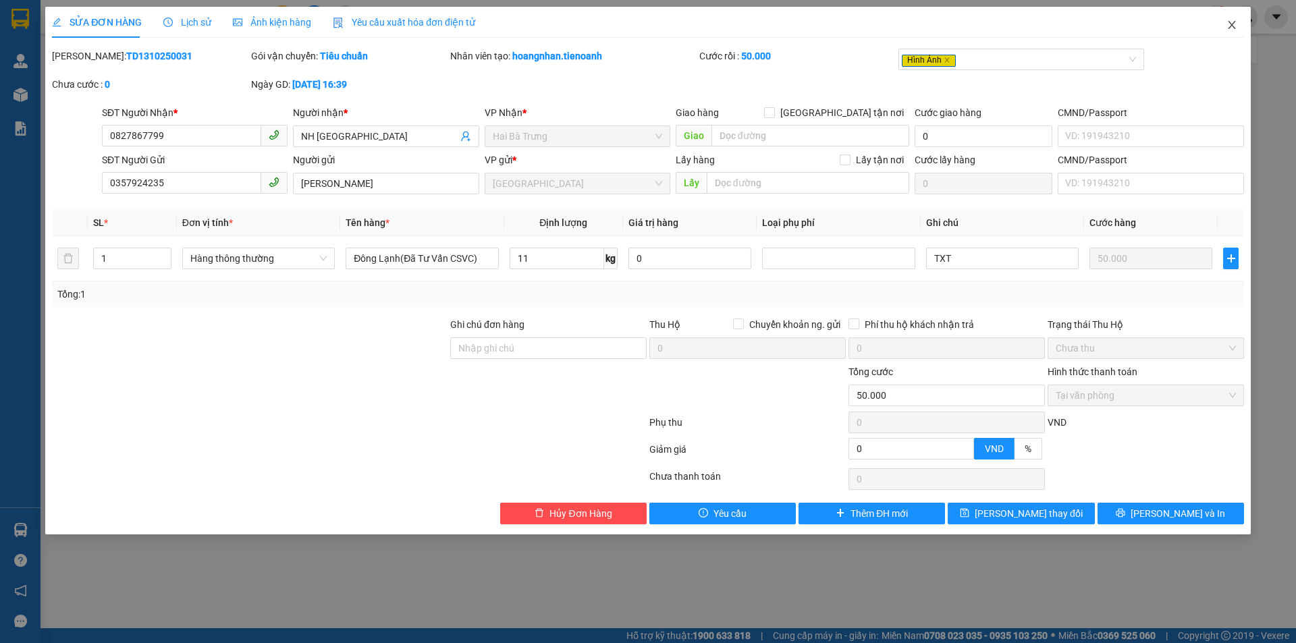
click at [1235, 26] on icon "close" at bounding box center [1231, 25] width 11 height 11
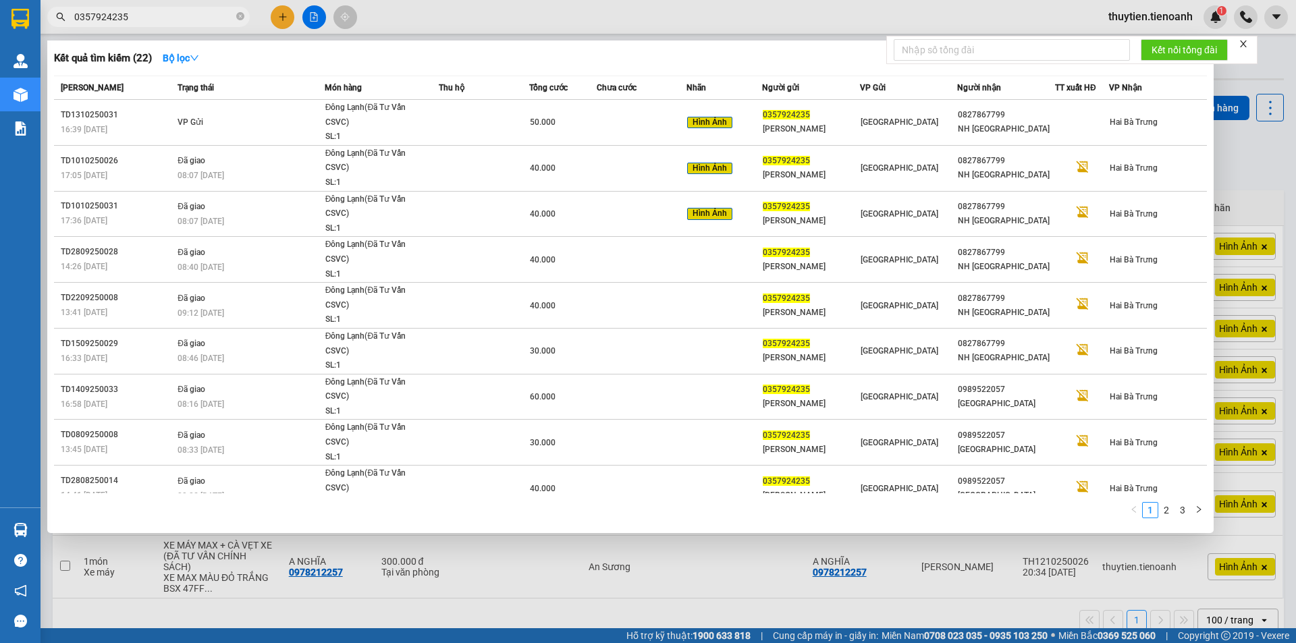
click at [182, 16] on input "0357924235" at bounding box center [153, 16] width 159 height 15
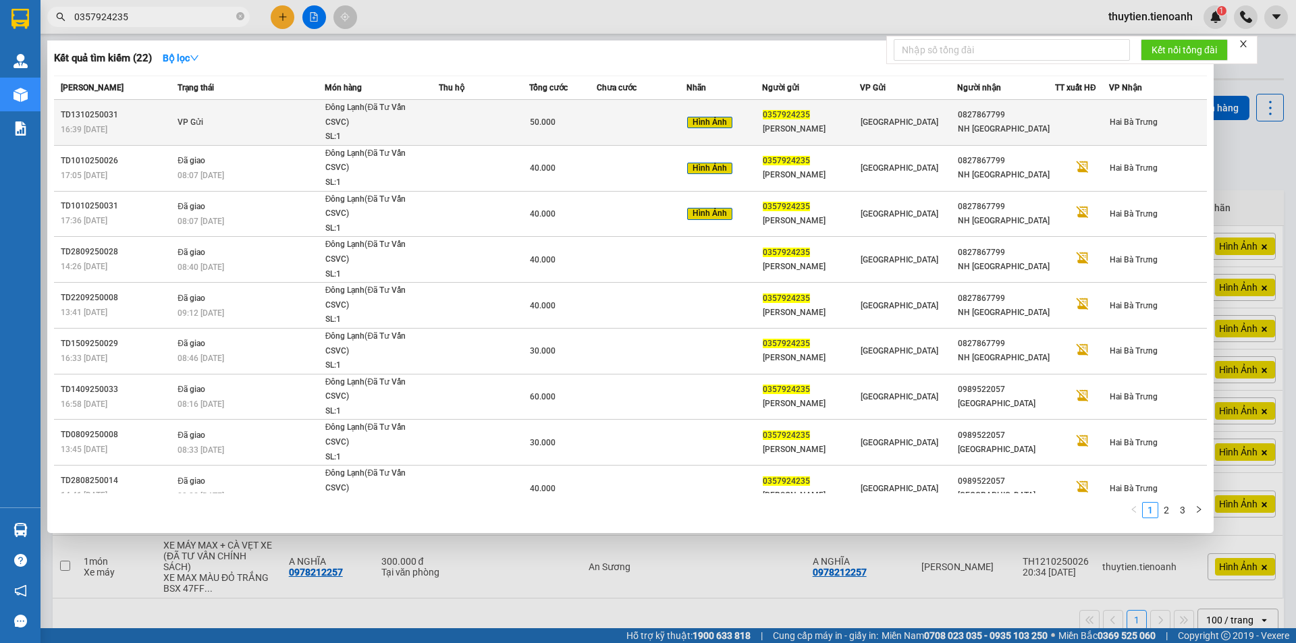
click at [614, 122] on td at bounding box center [642, 123] width 90 height 46
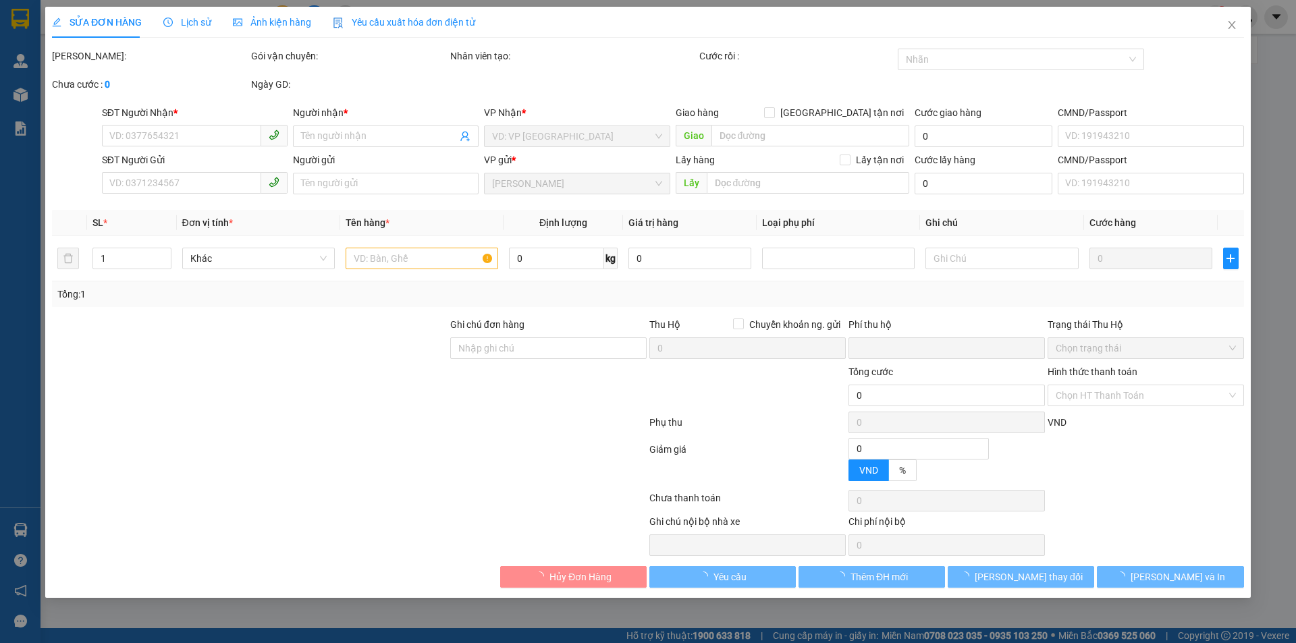
type input "0827867799"
type input "NH TÂY BẮC"
type input "0357924235"
type input "C Hương"
type input "0"
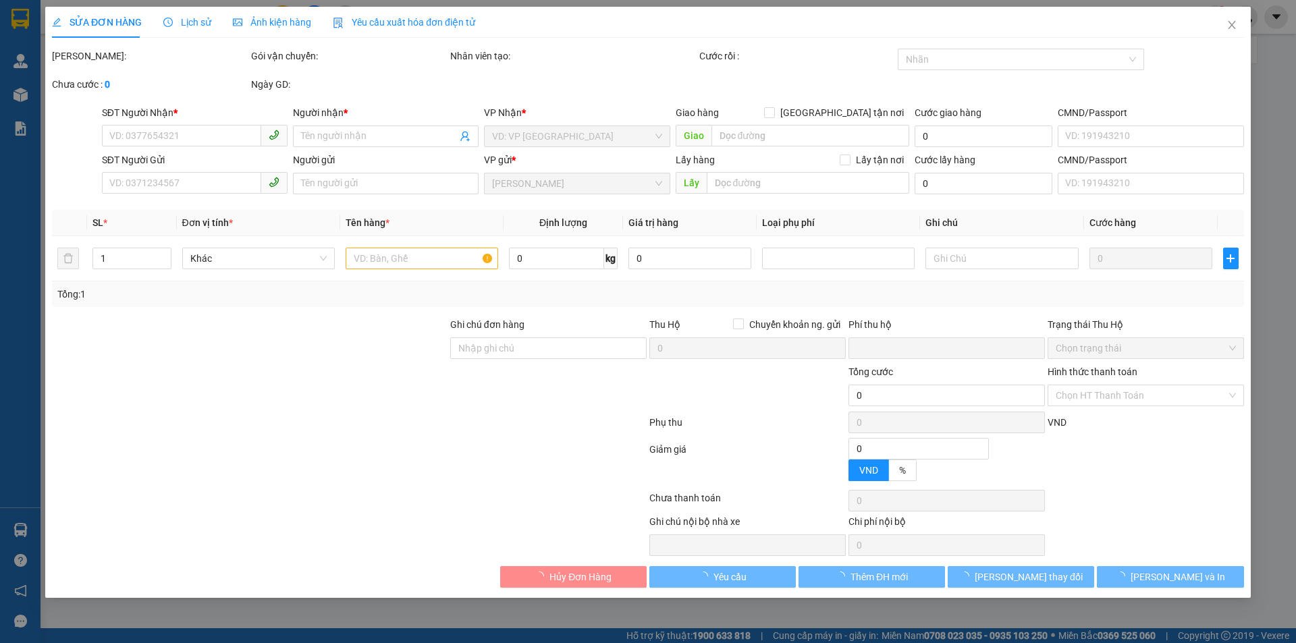
type input "50.000"
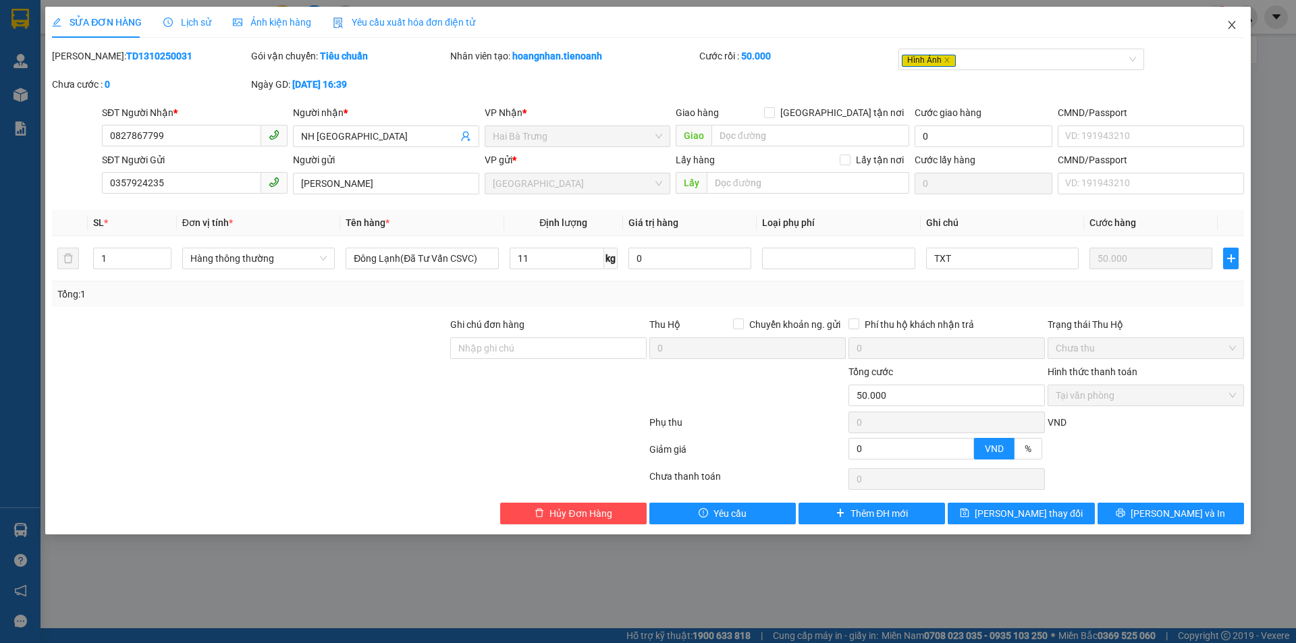
click at [1230, 28] on icon "close" at bounding box center [1231, 25] width 7 height 8
